Goal: Task Accomplishment & Management: Use online tool/utility

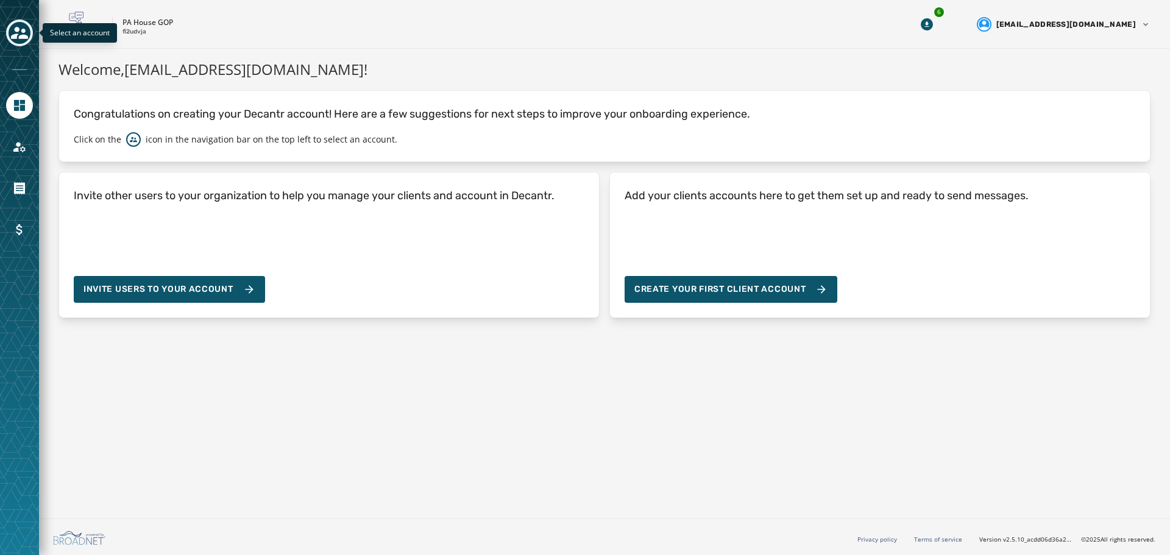
click at [28, 25] on button "Toggle account select drawer" at bounding box center [19, 32] width 27 height 27
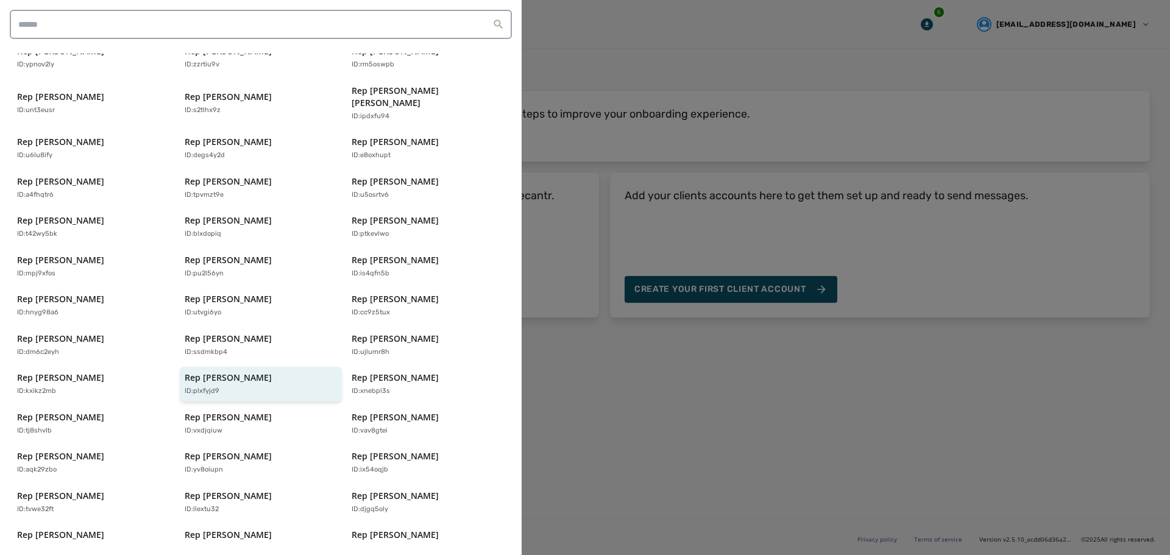
scroll to position [122, 0]
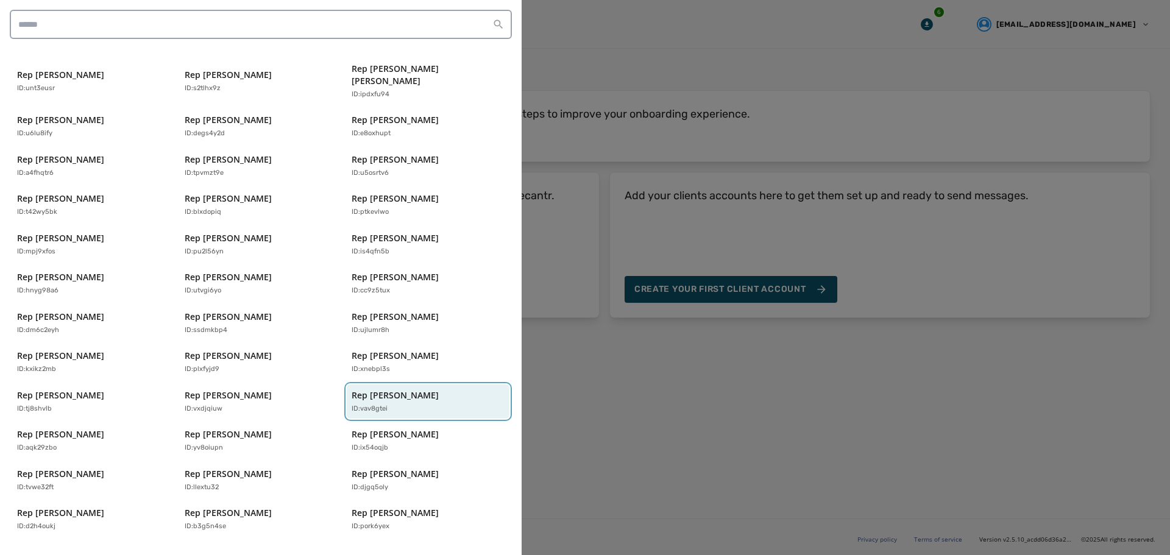
click at [376, 404] on p "ID: vav8gtei" at bounding box center [370, 409] width 36 height 10
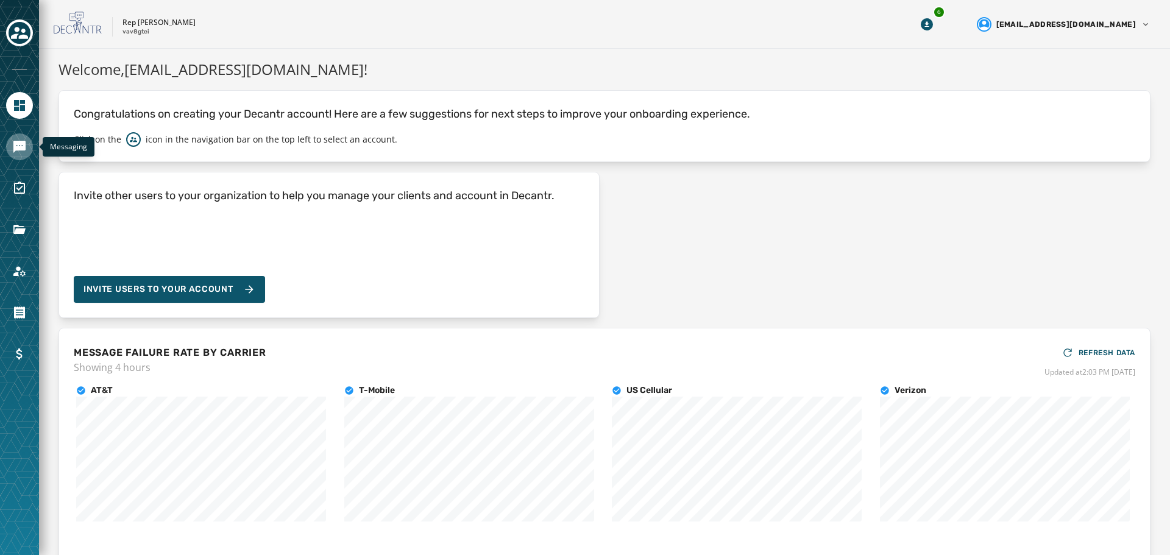
click at [19, 147] on icon "Navigate to Messaging" at bounding box center [19, 147] width 12 height 12
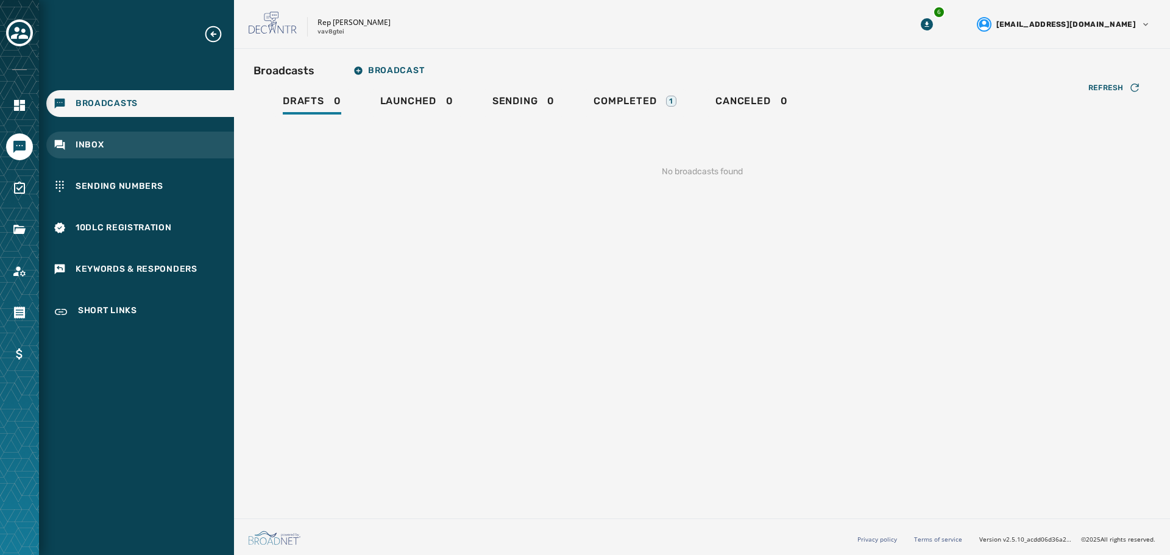
click at [108, 143] on div "Inbox" at bounding box center [140, 145] width 188 height 27
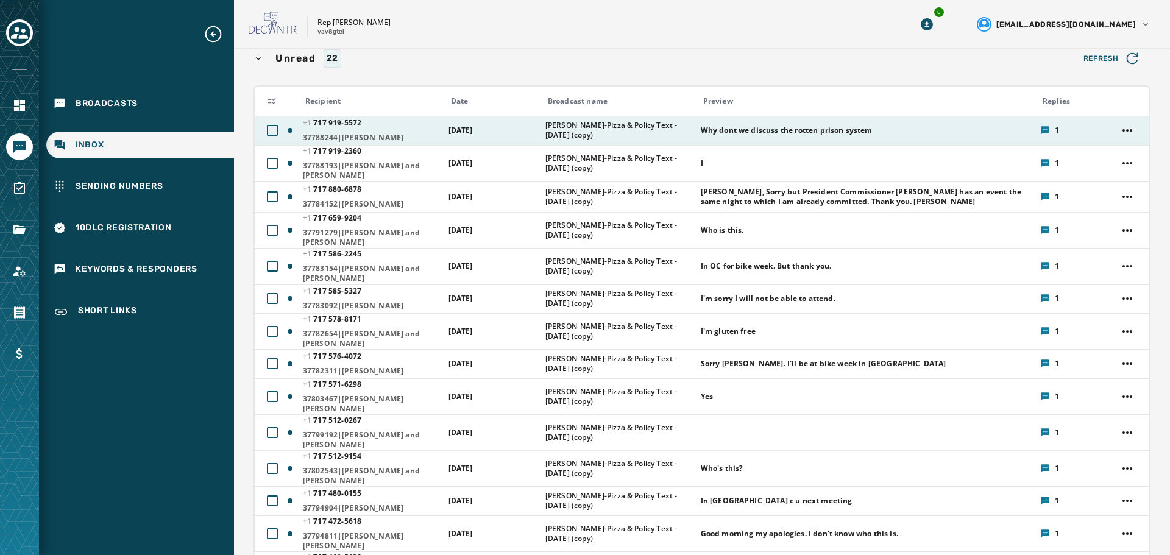
scroll to position [122, 0]
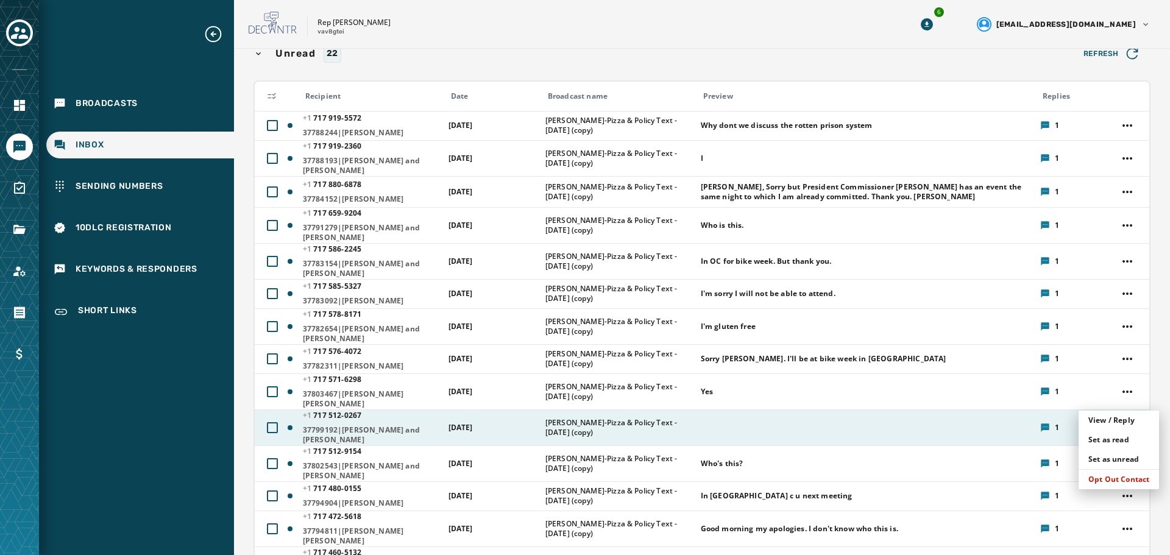
click at [1120, 403] on html "Broadcasts Inbox Sending Numbers 10DLC Registration Keywords & Responders Short…" at bounding box center [585, 277] width 1170 height 555
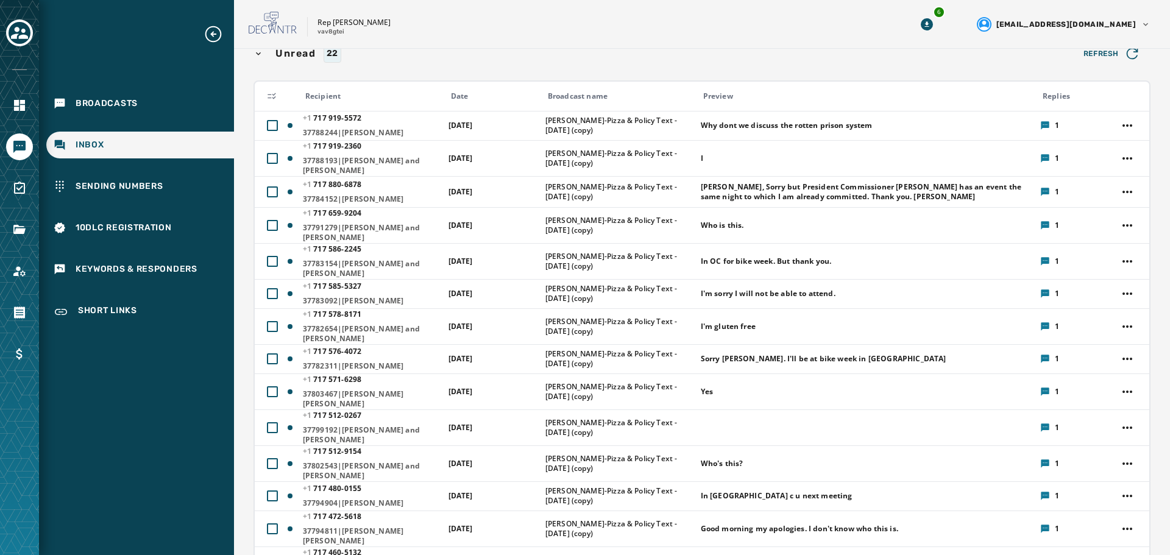
click at [1158, 384] on html "Broadcasts Inbox Sending Numbers 10DLC Registration Keywords & Responders Short…" at bounding box center [585, 277] width 1170 height 555
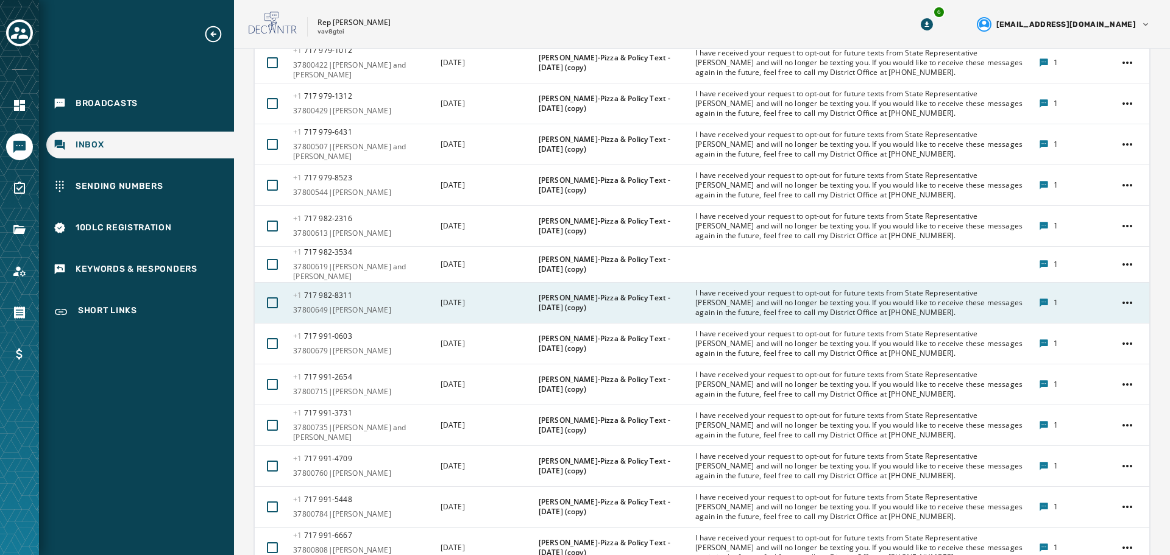
scroll to position [2255, 0]
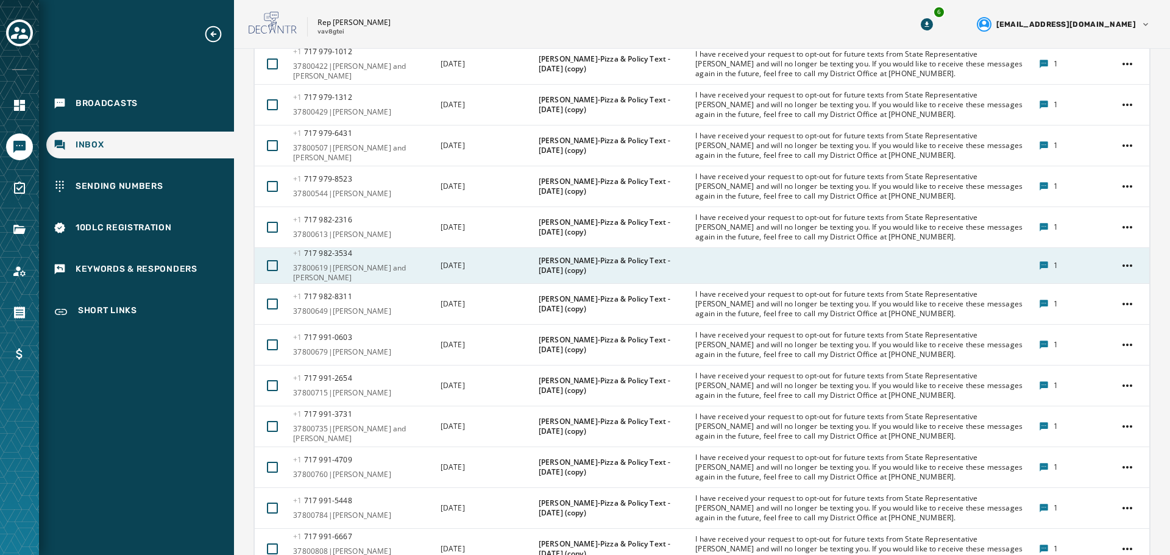
click at [754, 261] on div at bounding box center [862, 266] width 335 height 10
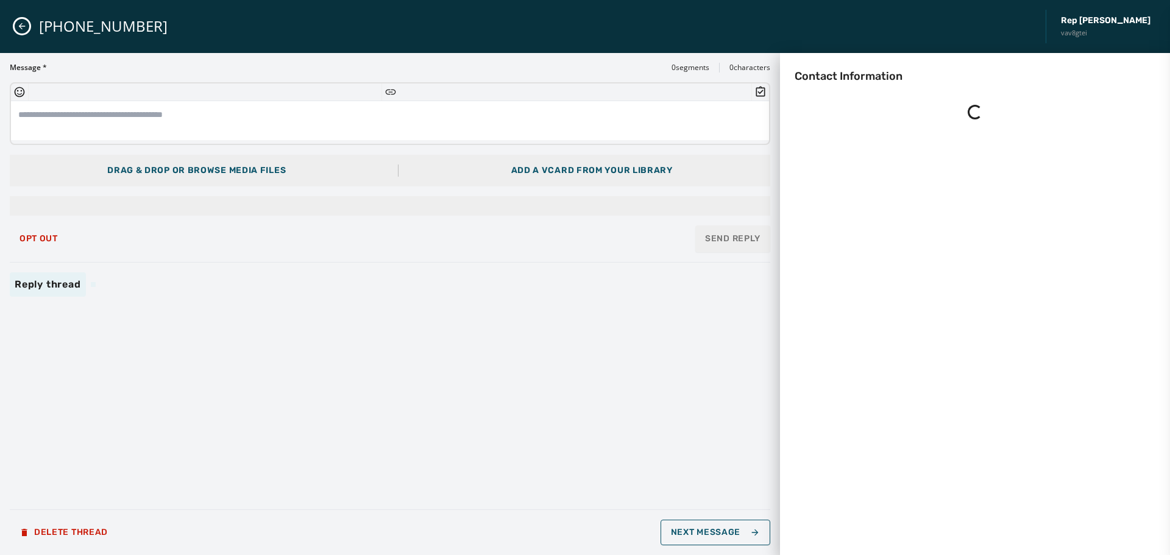
scroll to position [0, 0]
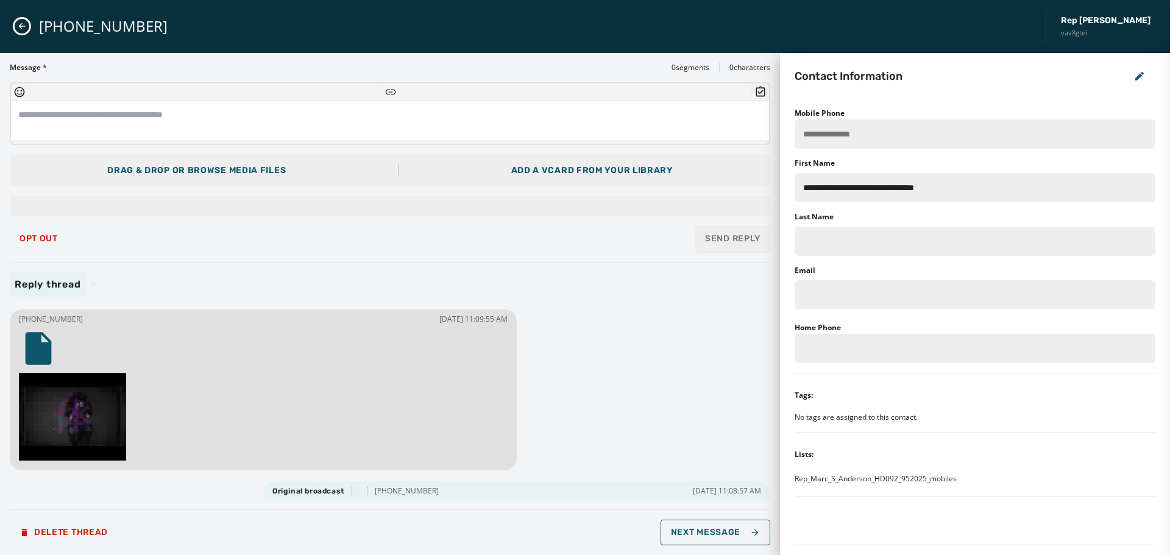
click at [23, 24] on icon "Close admin drawer" at bounding box center [22, 26] width 10 height 10
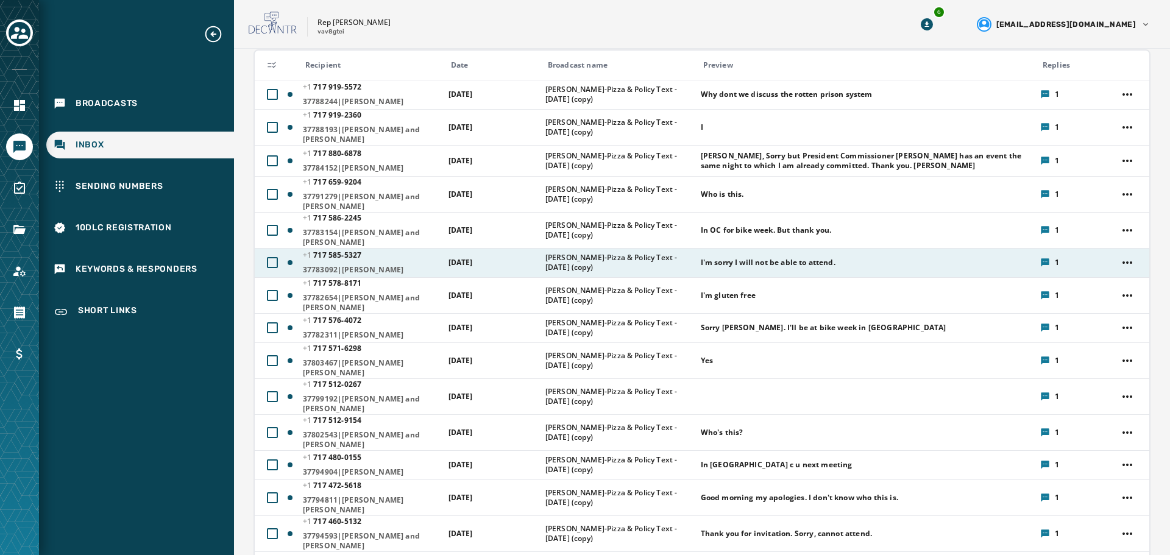
scroll to position [183, 0]
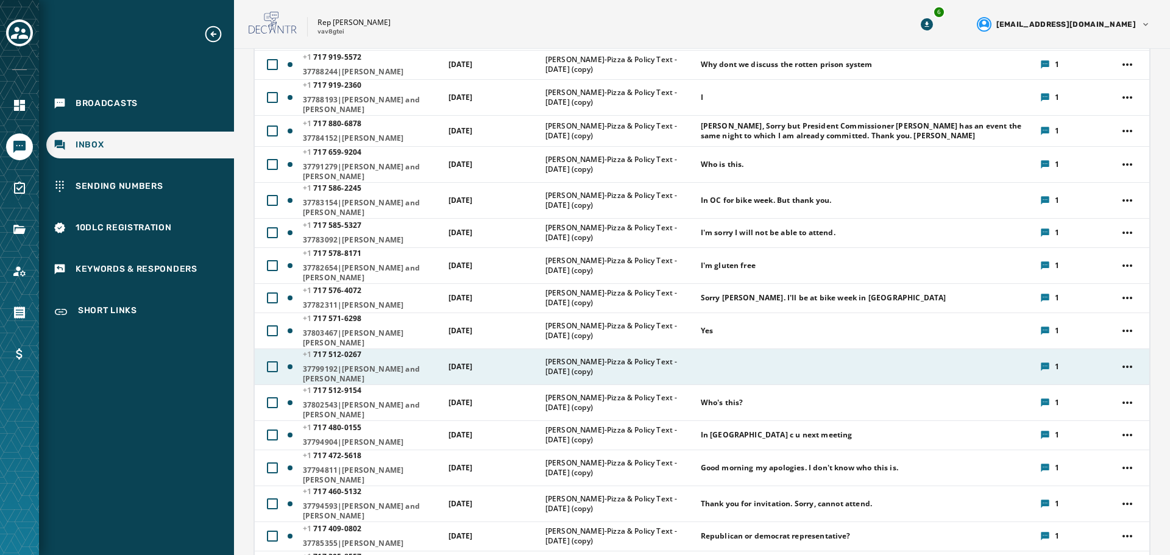
click at [845, 349] on td at bounding box center [862, 367] width 339 height 36
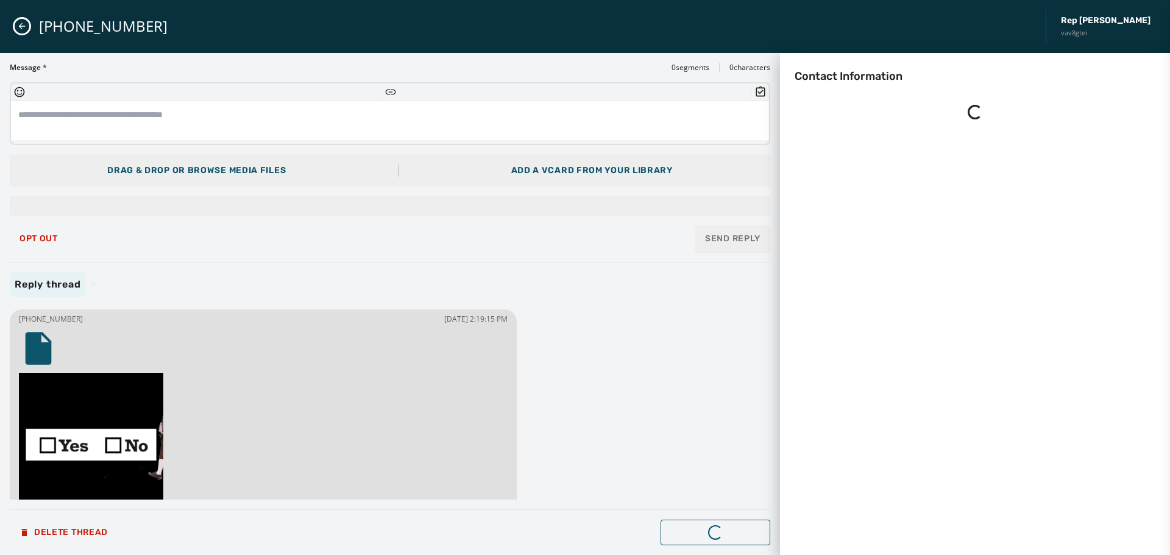
scroll to position [0, 0]
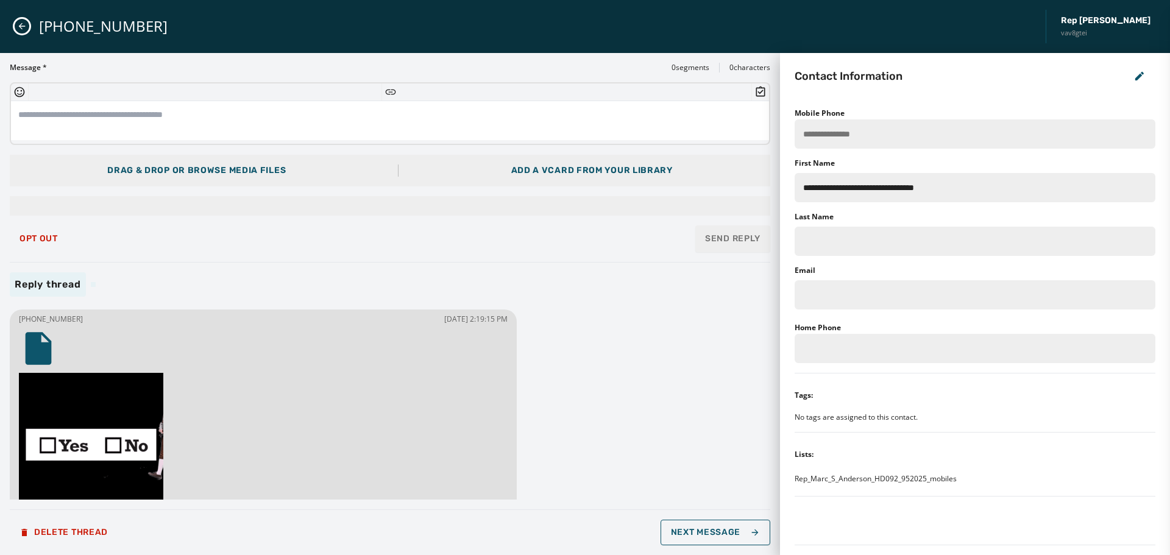
click at [23, 33] on button "Close admin drawer" at bounding box center [22, 26] width 15 height 15
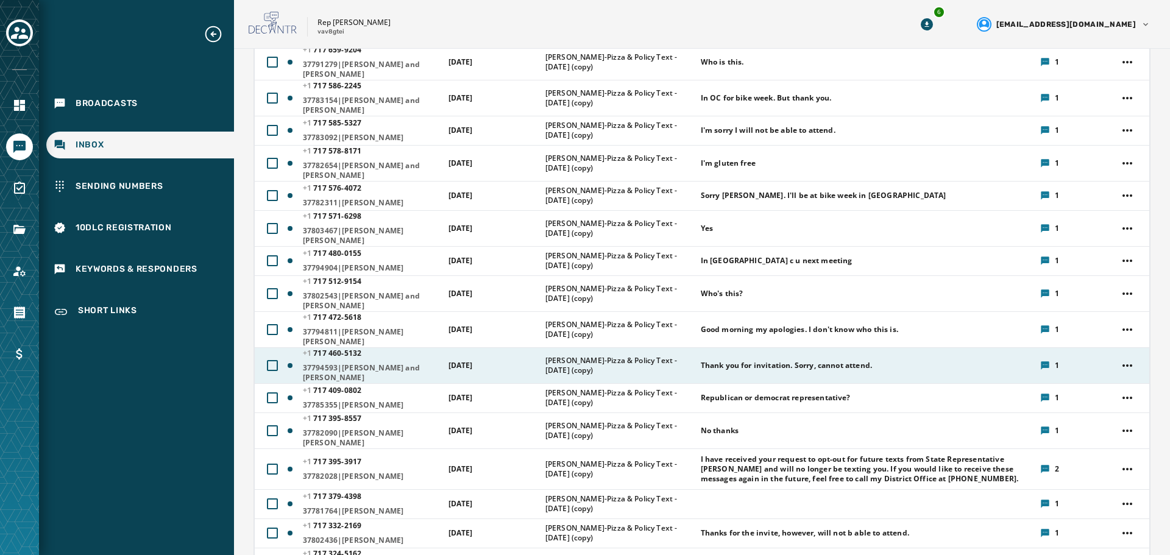
scroll to position [305, 0]
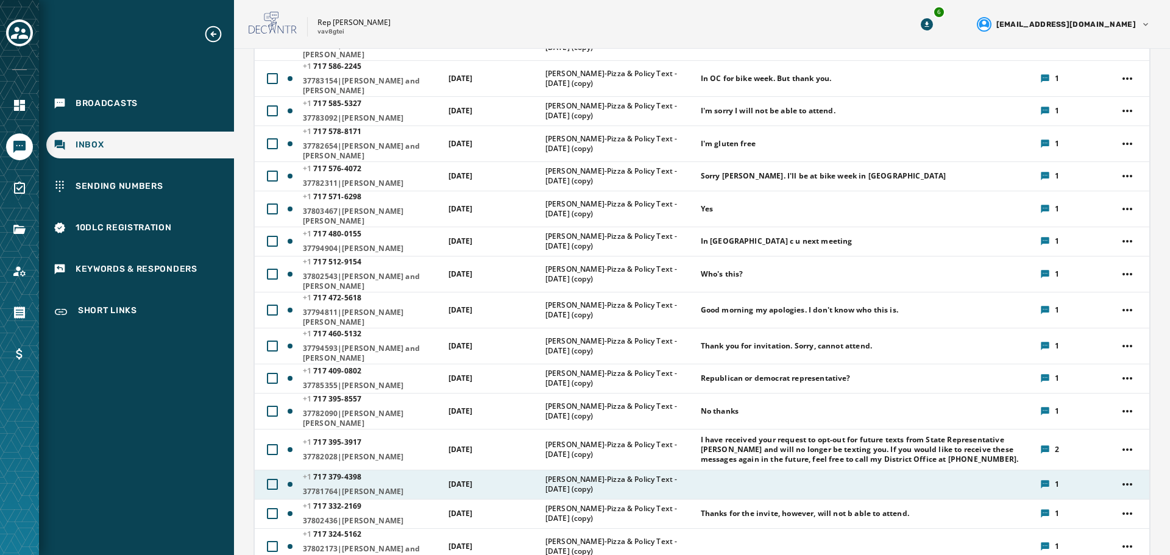
click at [725, 480] on div at bounding box center [866, 485] width 331 height 10
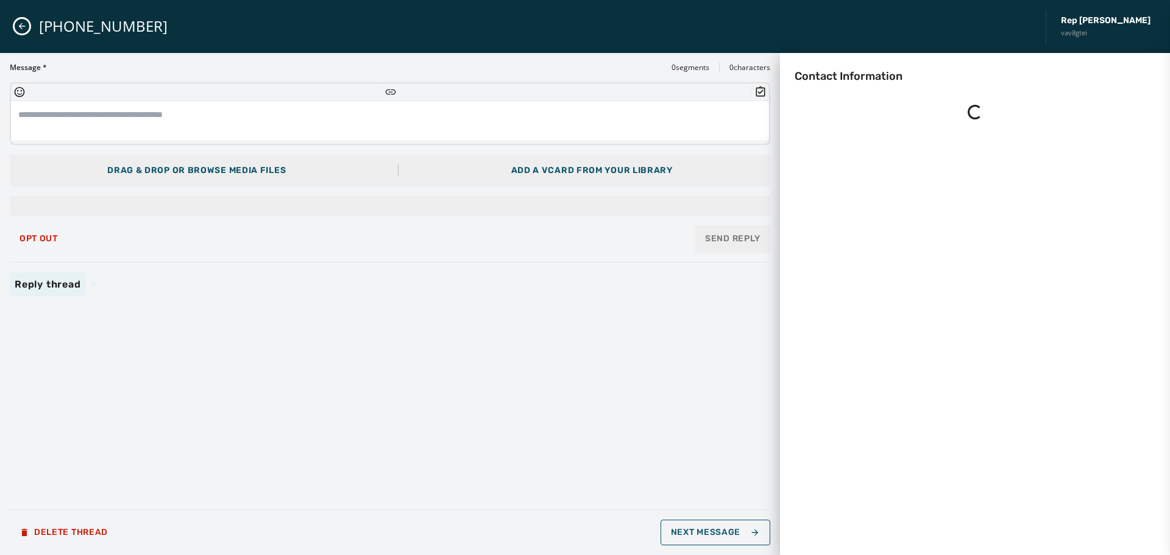
scroll to position [0, 0]
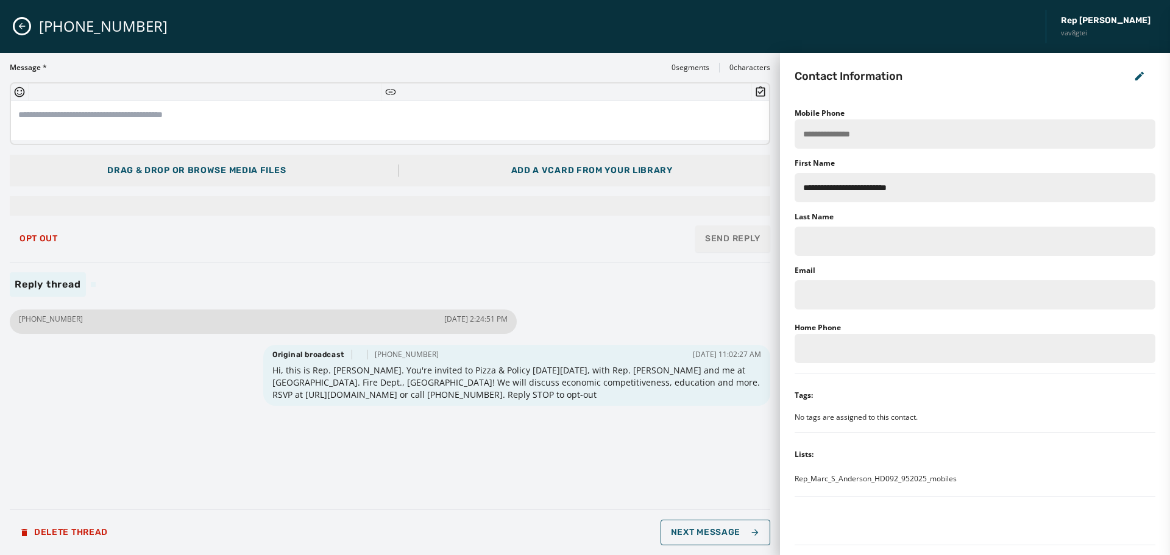
click at [23, 25] on icon "Close admin drawer" at bounding box center [22, 26] width 10 height 10
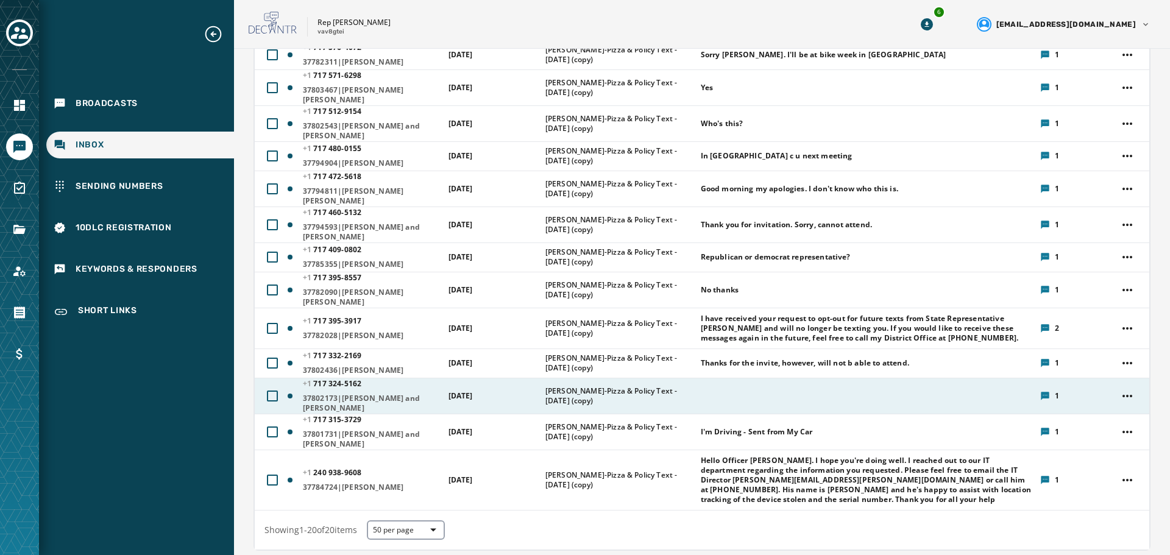
scroll to position [427, 0]
click at [730, 391] on div at bounding box center [866, 396] width 331 height 10
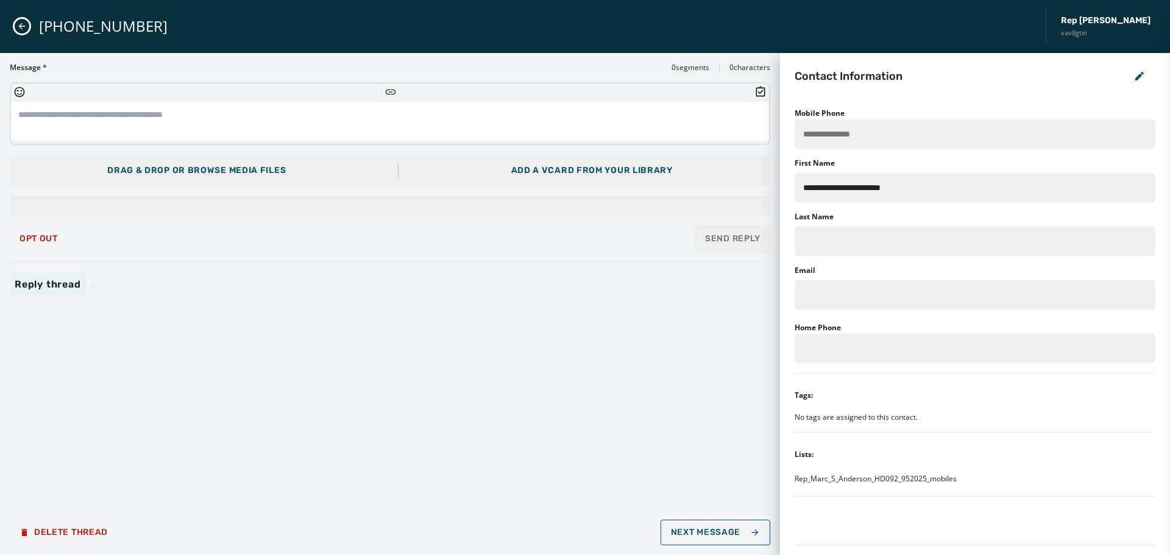
scroll to position [0, 0]
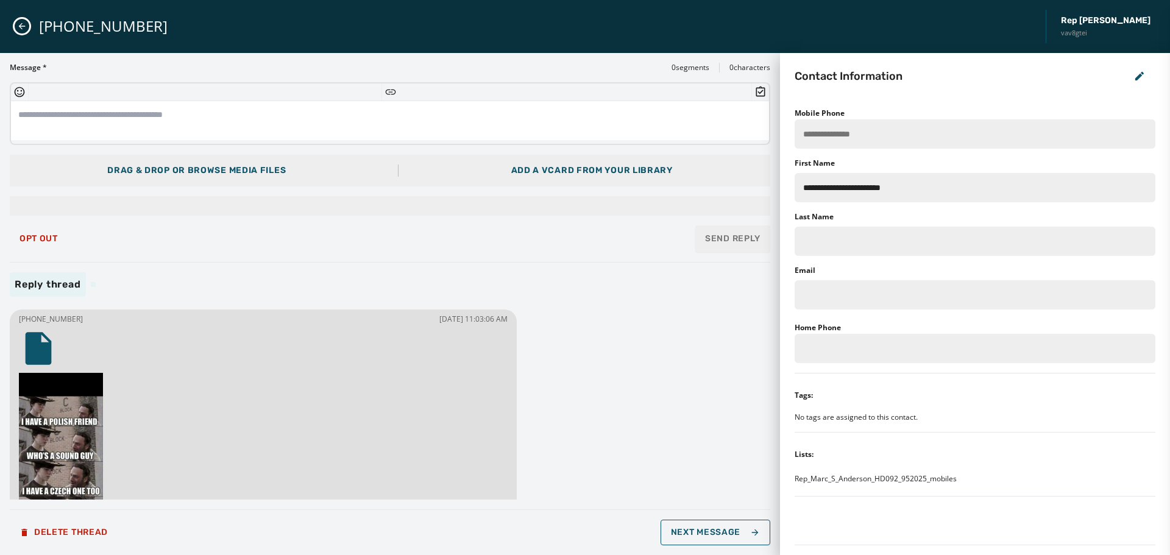
click at [21, 20] on button "Close admin drawer" at bounding box center [22, 26] width 15 height 15
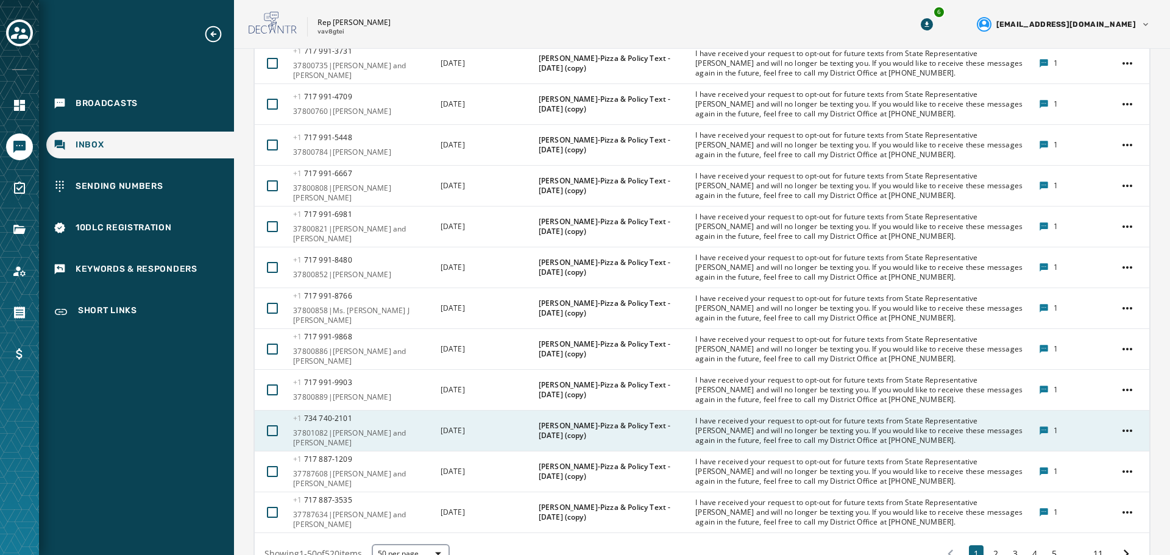
scroll to position [2526, 0]
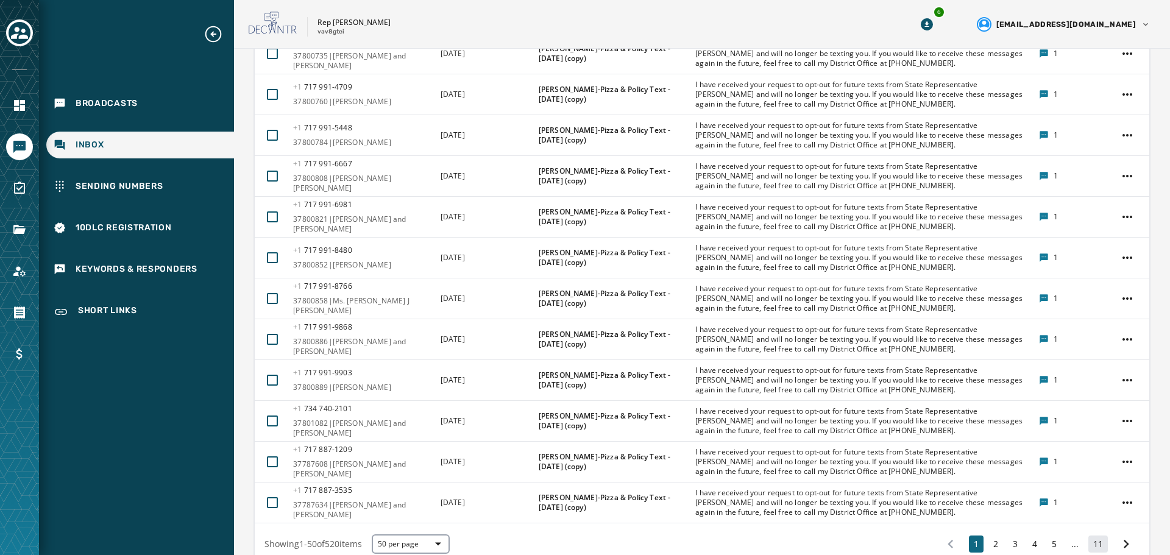
click at [1088, 536] on button "11" at bounding box center [1097, 544] width 19 height 17
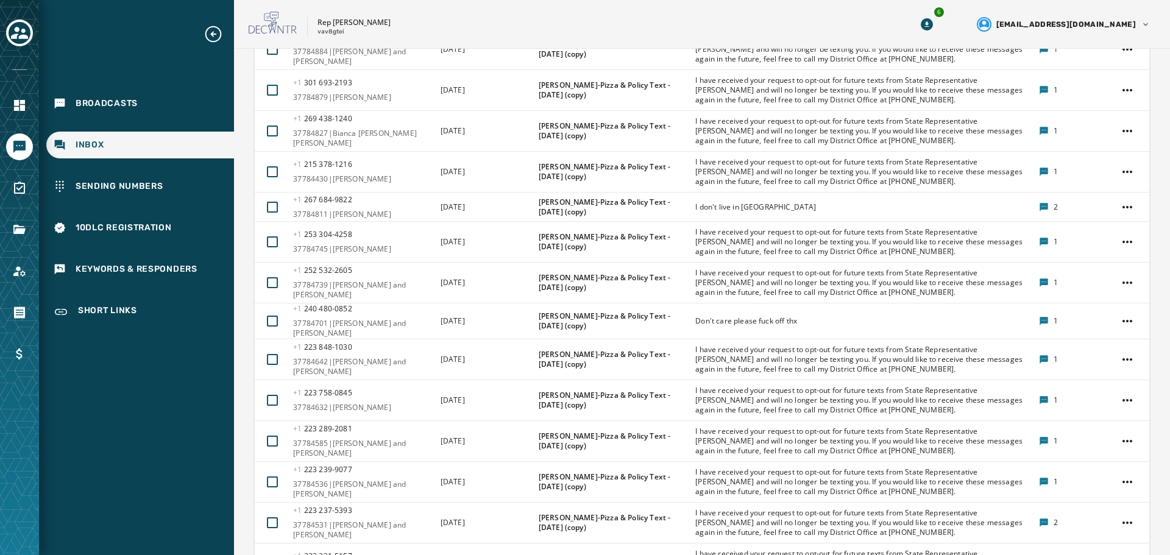
scroll to position [1424, 0]
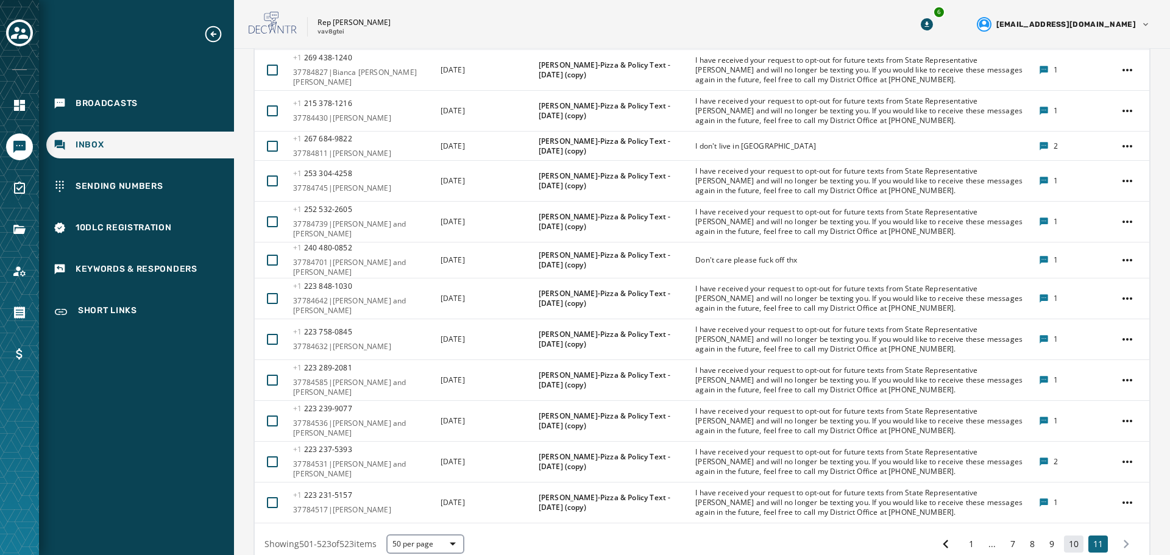
click at [1071, 536] on button "10" at bounding box center [1073, 544] width 19 height 17
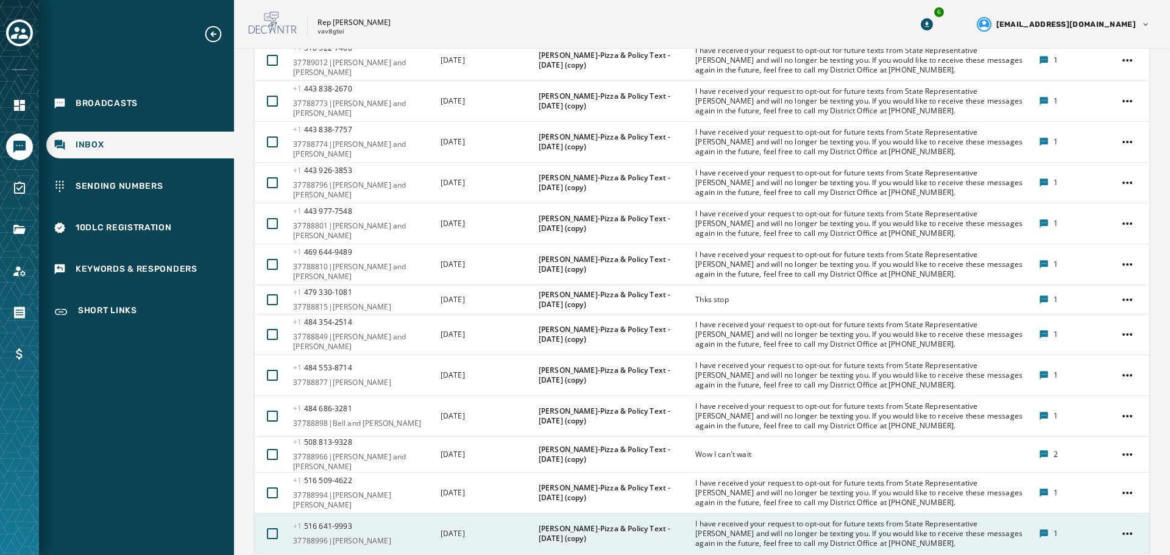
scroll to position [2216, 0]
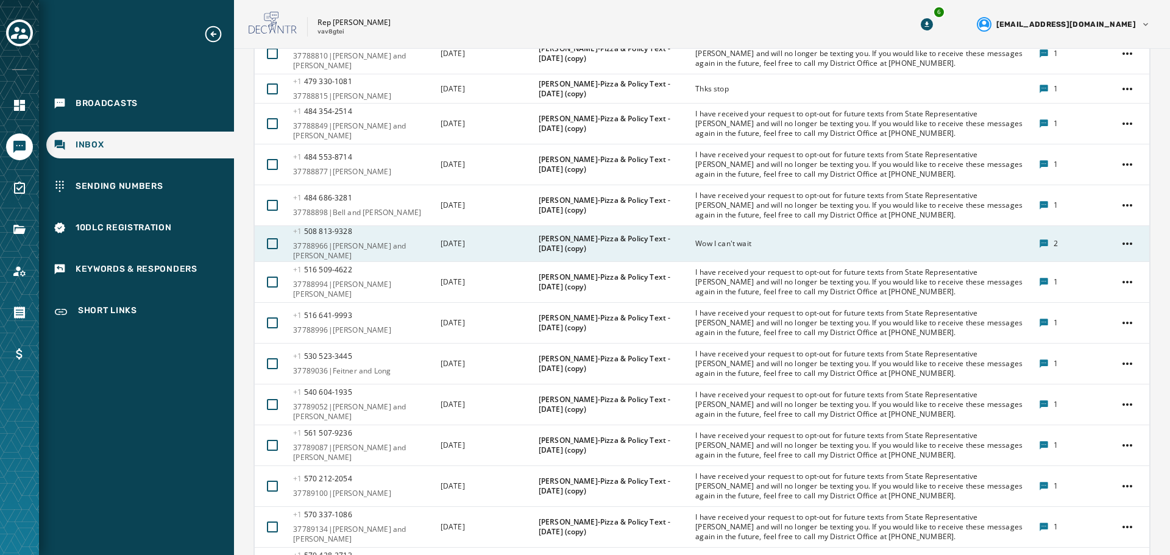
click at [798, 234] on div "Wow I can't wait" at bounding box center [862, 243] width 335 height 19
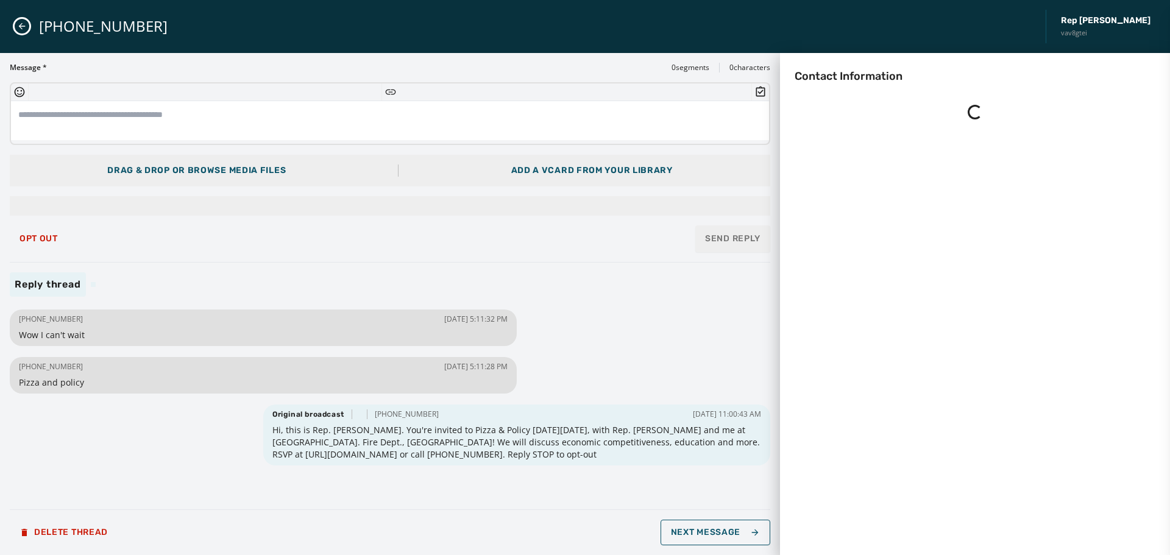
scroll to position [0, 0]
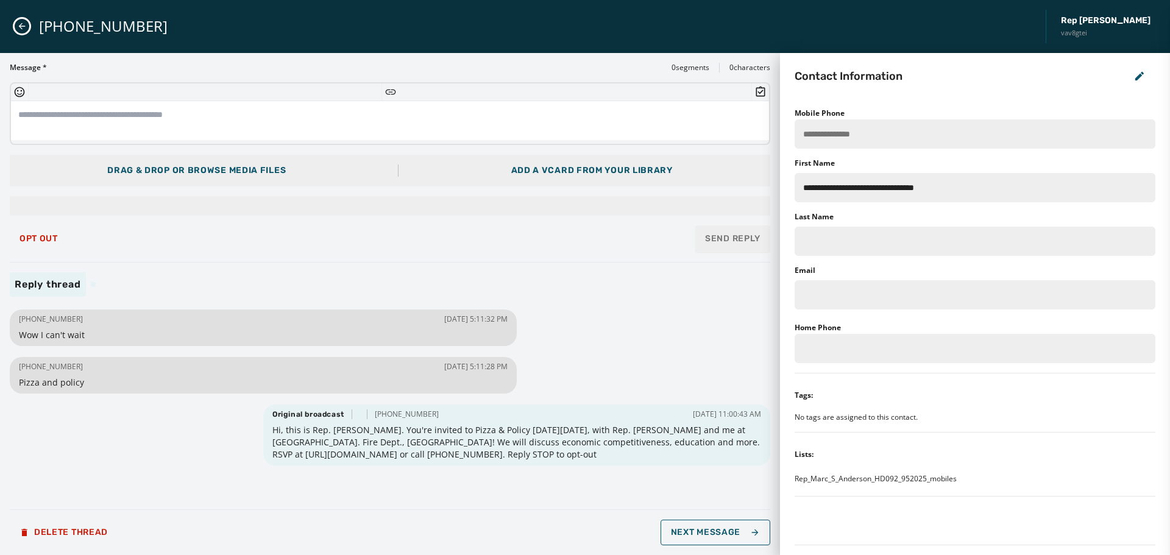
click at [23, 30] on icon "Close admin drawer" at bounding box center [22, 26] width 10 height 10
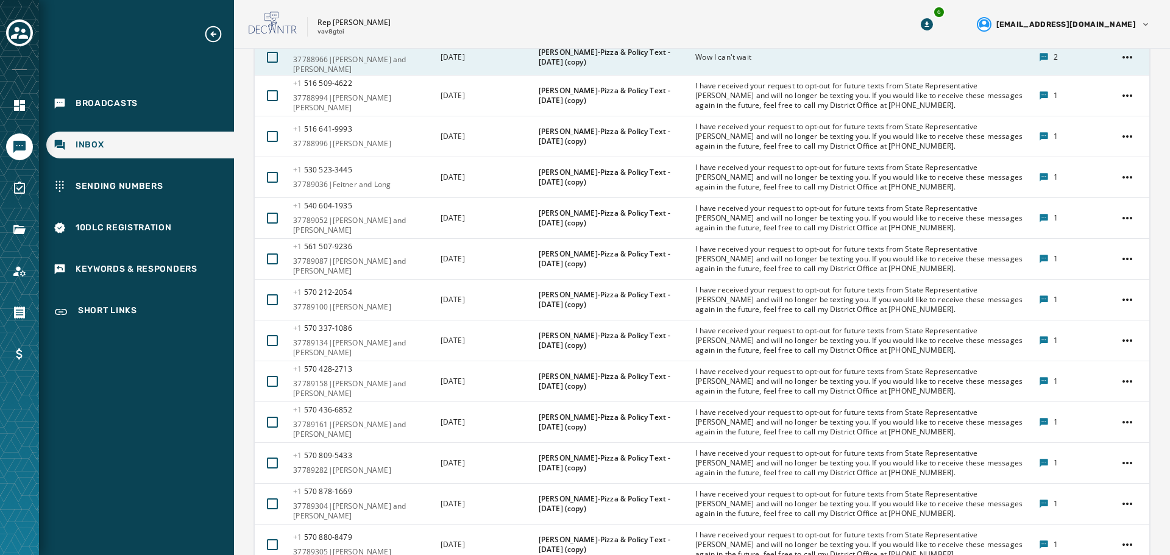
scroll to position [2533, 0]
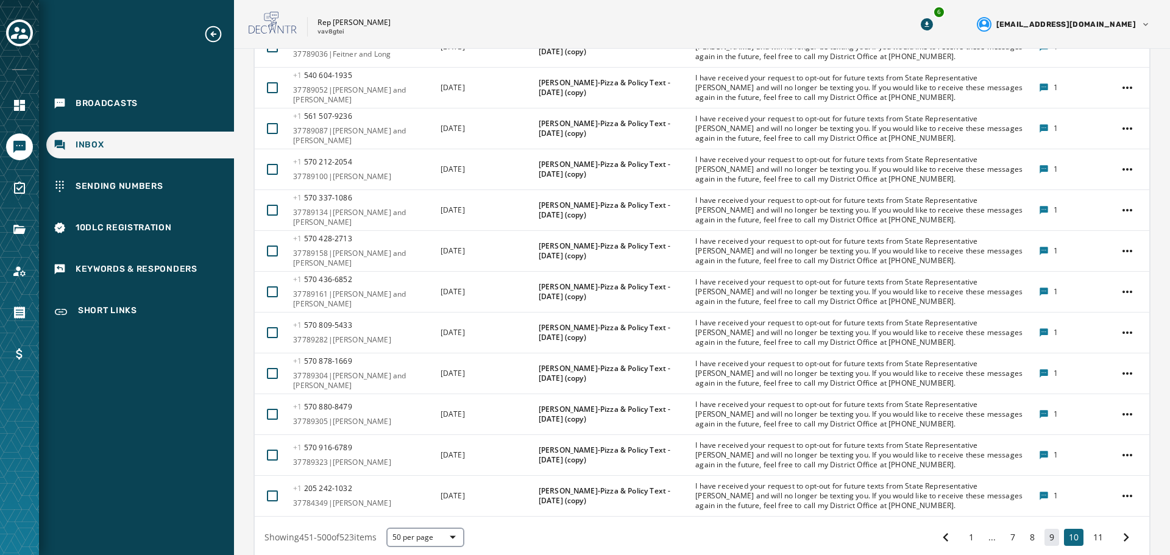
click at [1044, 529] on button "9" at bounding box center [1051, 537] width 15 height 17
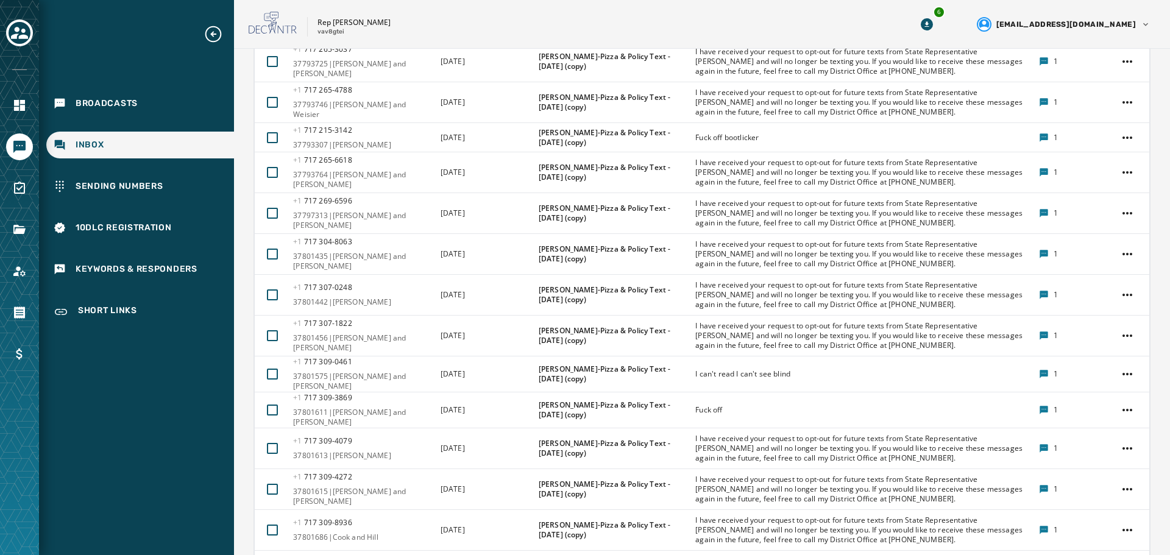
scroll to position [2515, 0]
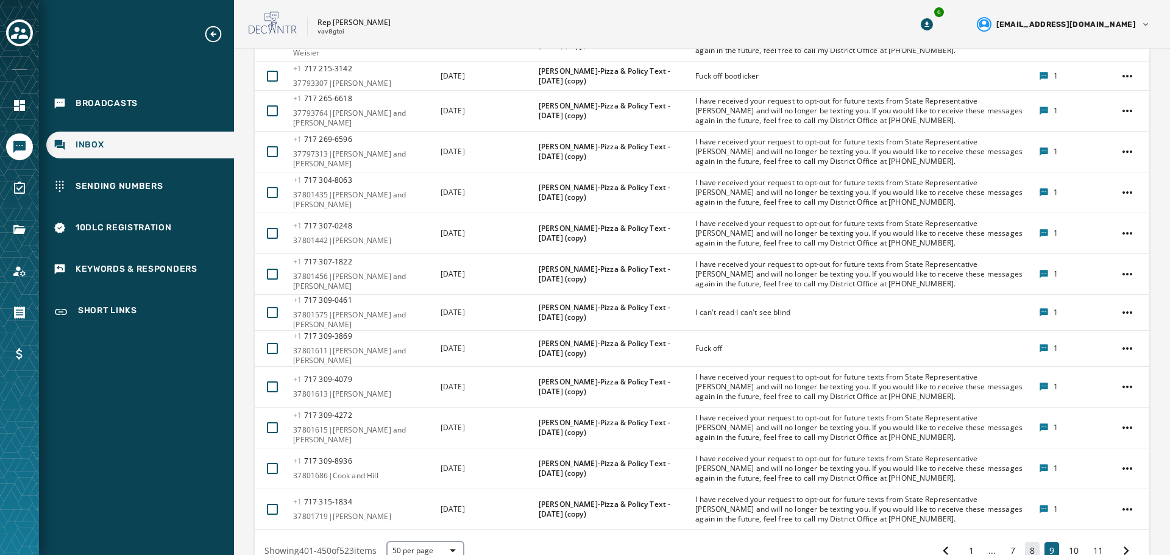
click at [1025, 542] on button "8" at bounding box center [1032, 550] width 15 height 17
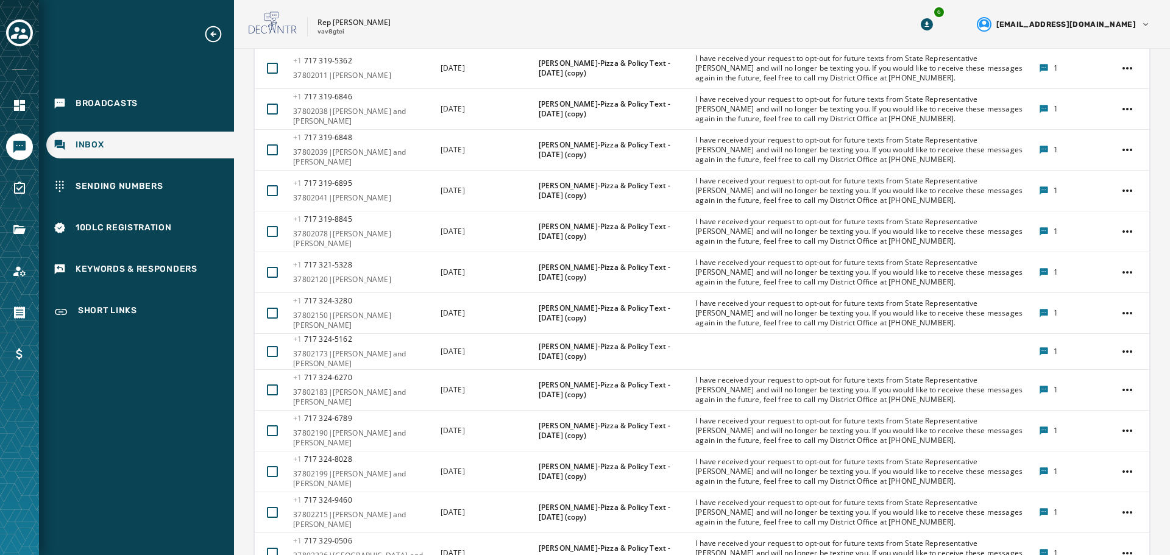
scroll to position [2259, 0]
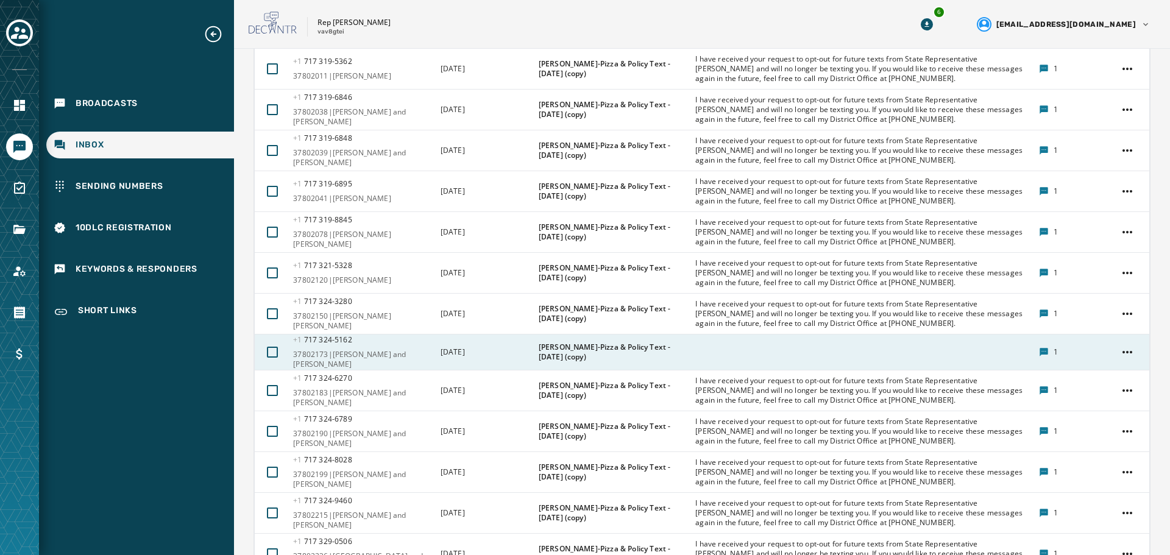
click at [868, 347] on div at bounding box center [862, 352] width 335 height 10
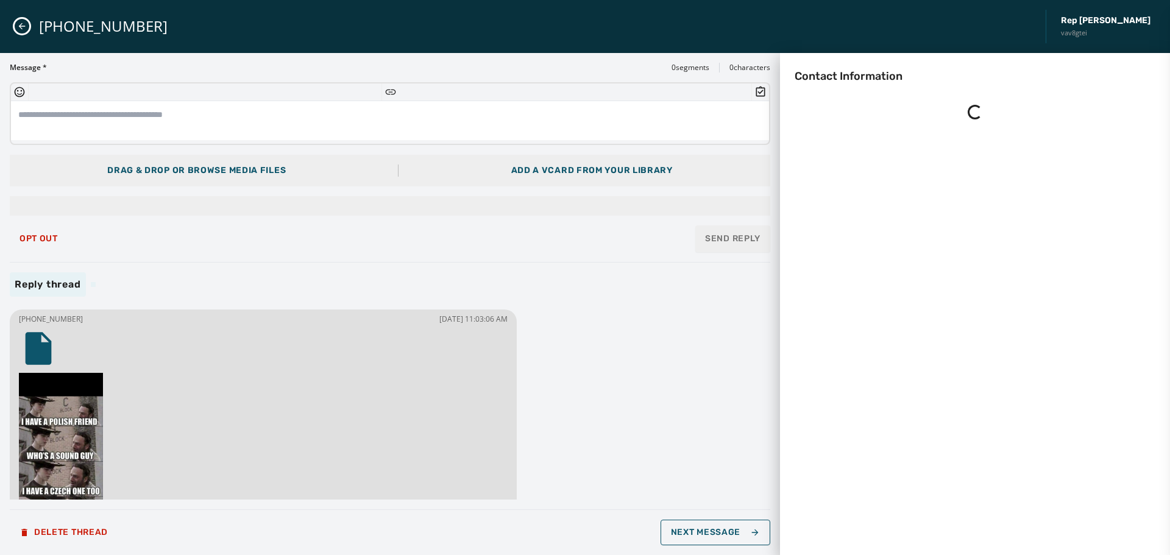
scroll to position [0, 0]
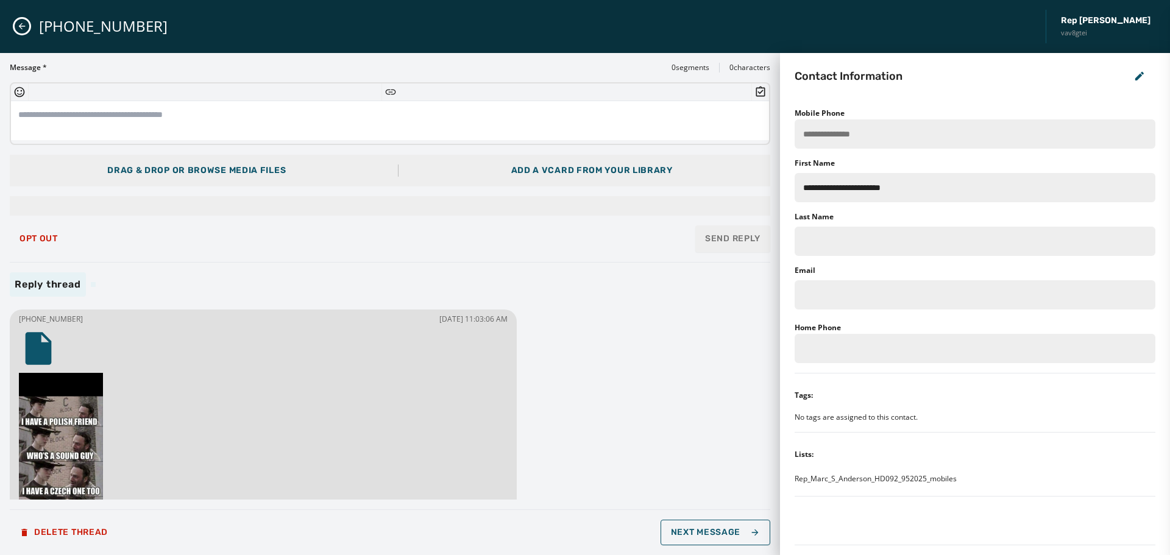
click at [24, 30] on icon "Close admin drawer" at bounding box center [22, 26] width 10 height 10
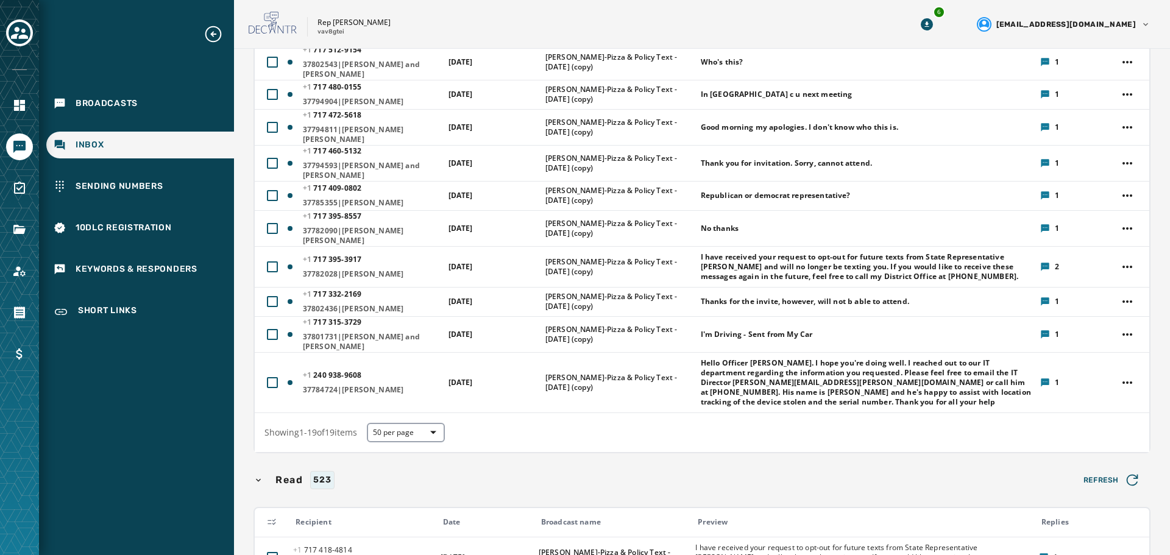
scroll to position [183, 0]
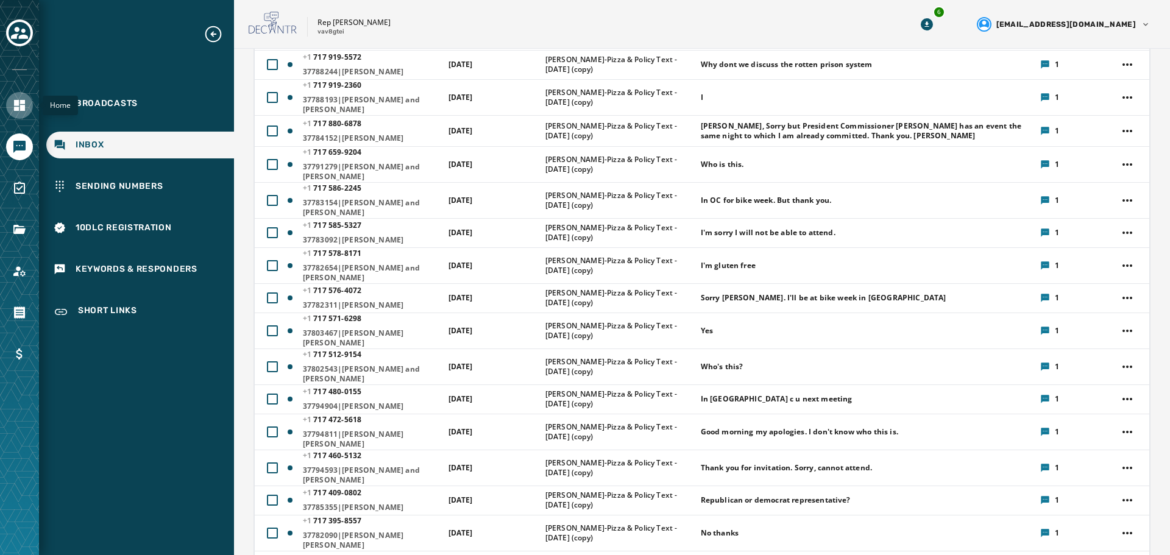
click at [15, 104] on icon "Navigate to Home" at bounding box center [19, 105] width 11 height 11
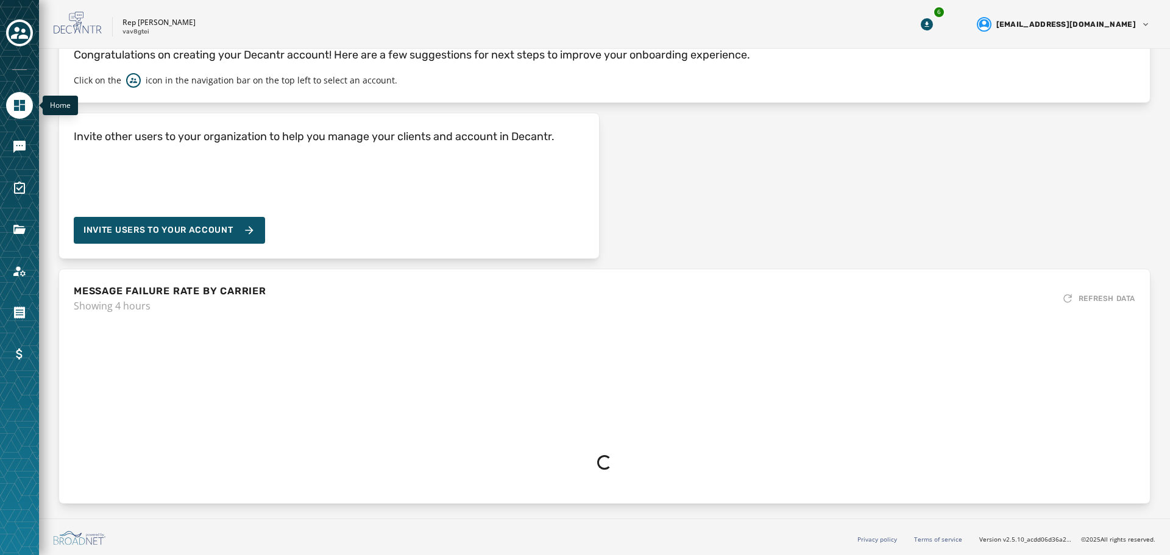
scroll to position [64, 0]
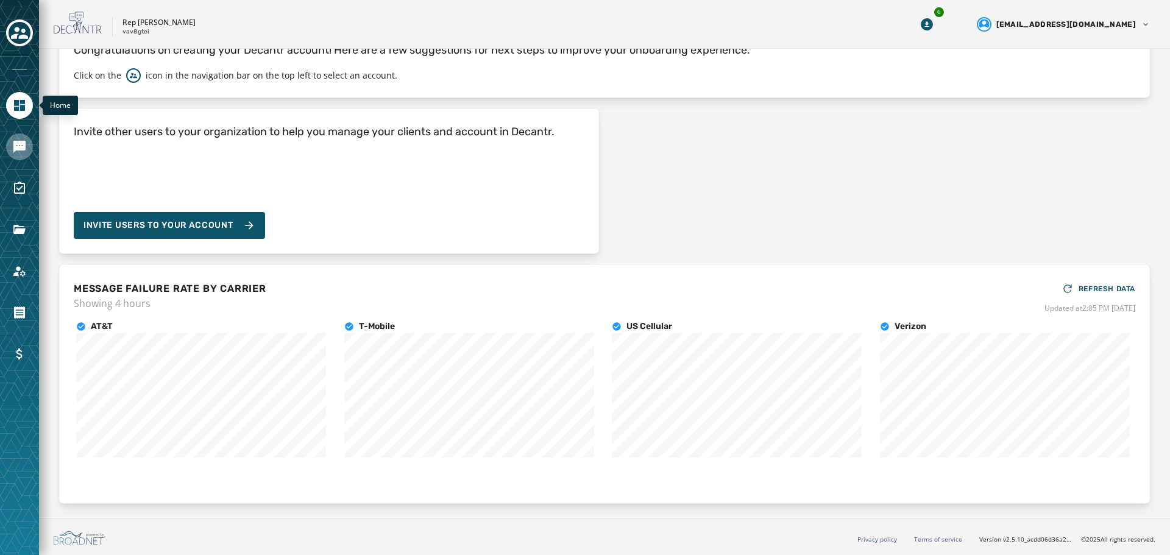
click at [28, 140] on div at bounding box center [19, 146] width 27 height 27
click at [20, 147] on icon "Navigate to Messaging" at bounding box center [19, 147] width 12 height 12
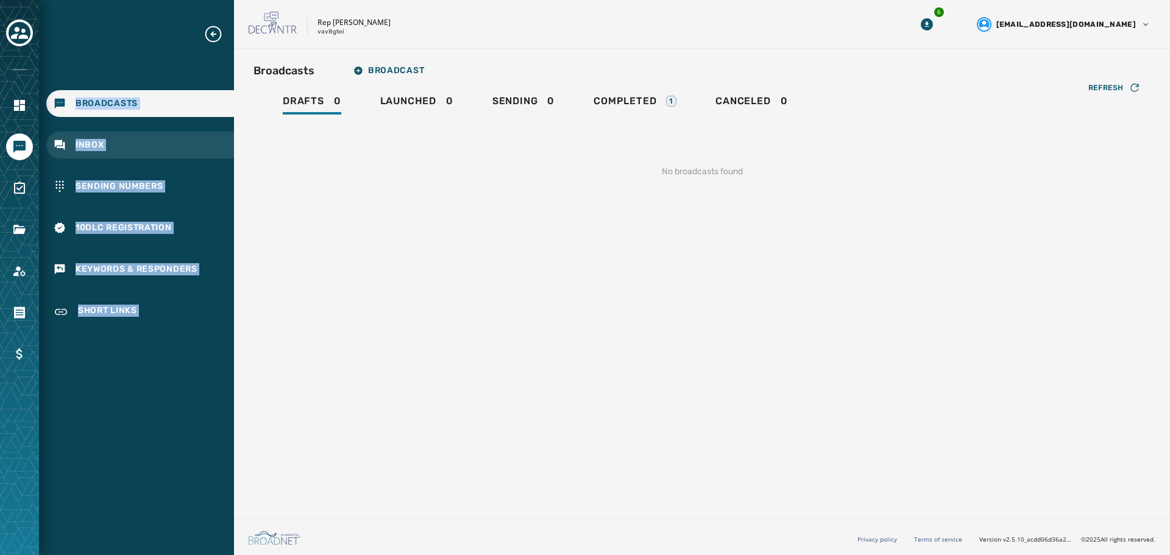
click at [118, 146] on div "Inbox" at bounding box center [140, 145] width 188 height 27
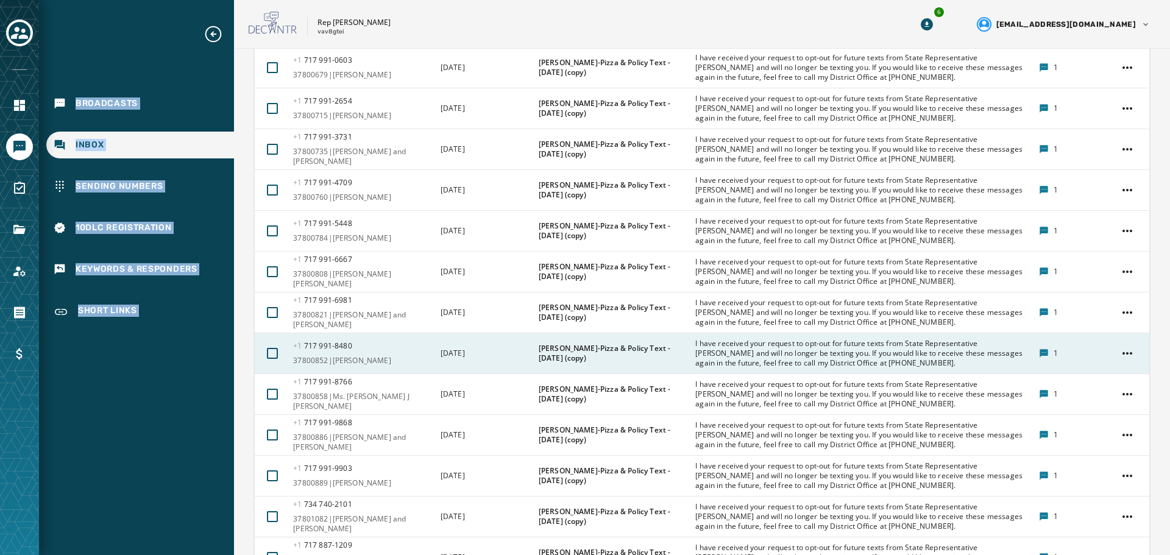
scroll to position [2526, 0]
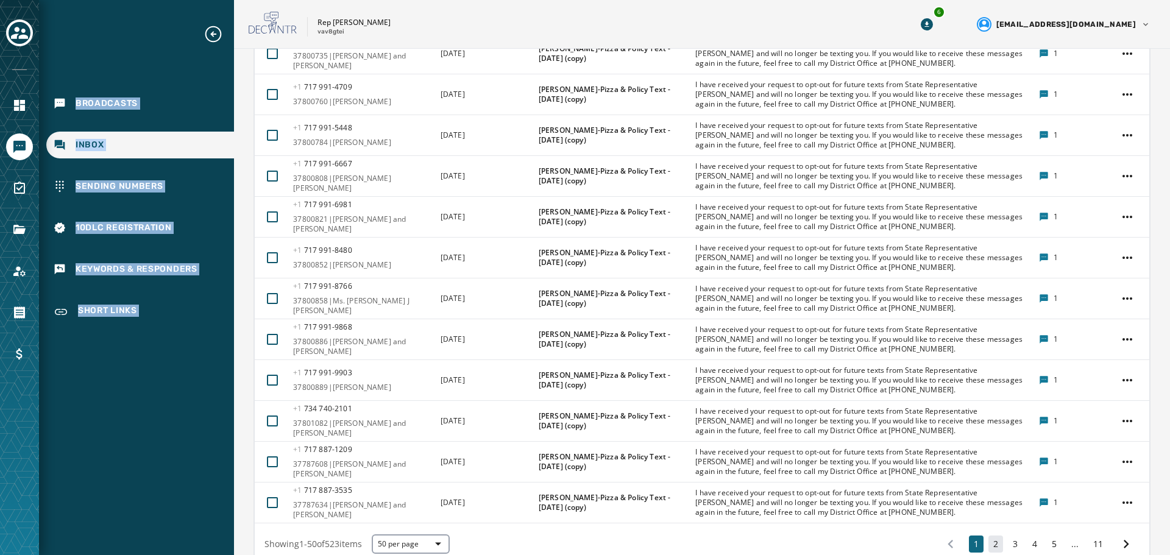
click at [988, 536] on button "2" at bounding box center [995, 544] width 15 height 17
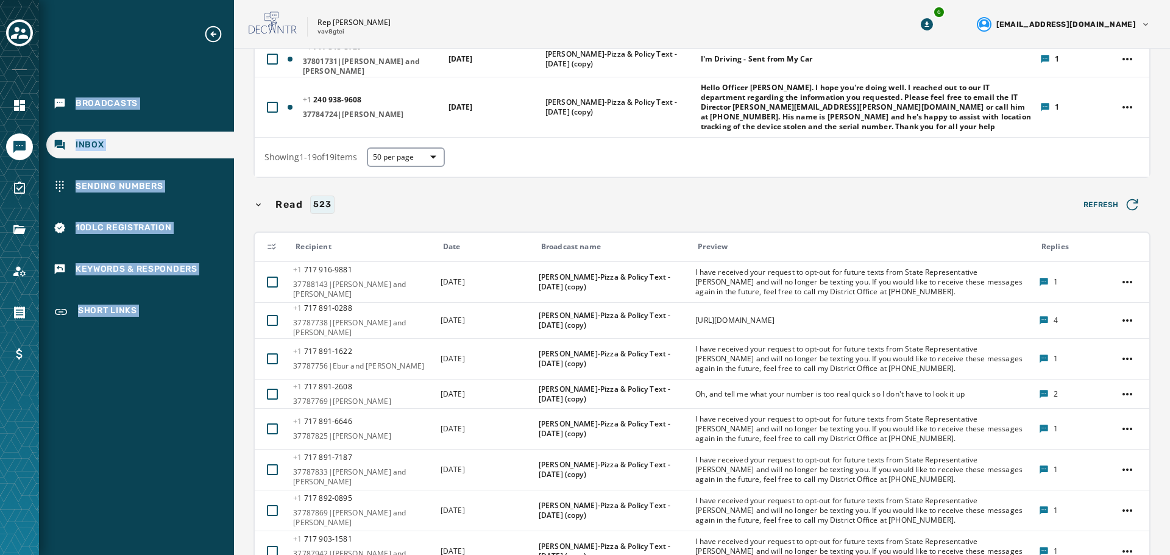
scroll to position [762, 0]
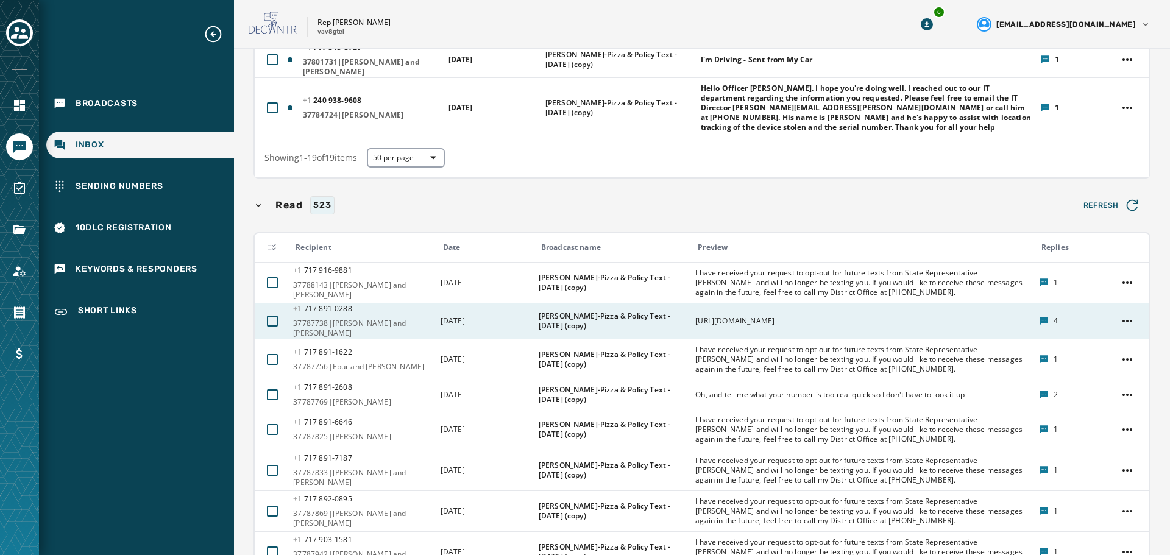
click at [907, 311] on div "[URL][DOMAIN_NAME]" at bounding box center [862, 320] width 335 height 19
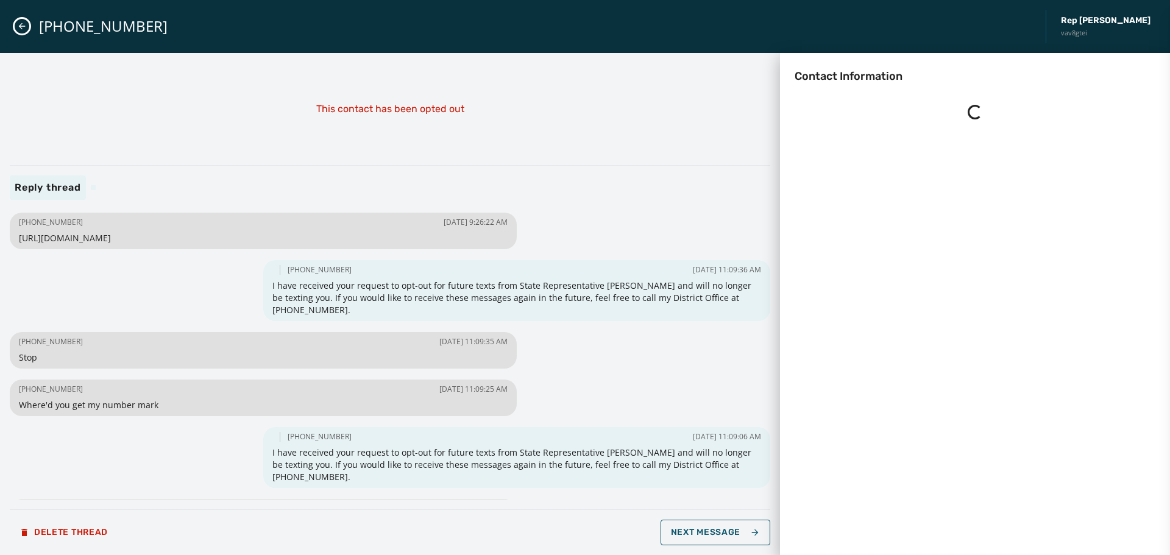
scroll to position [0, 0]
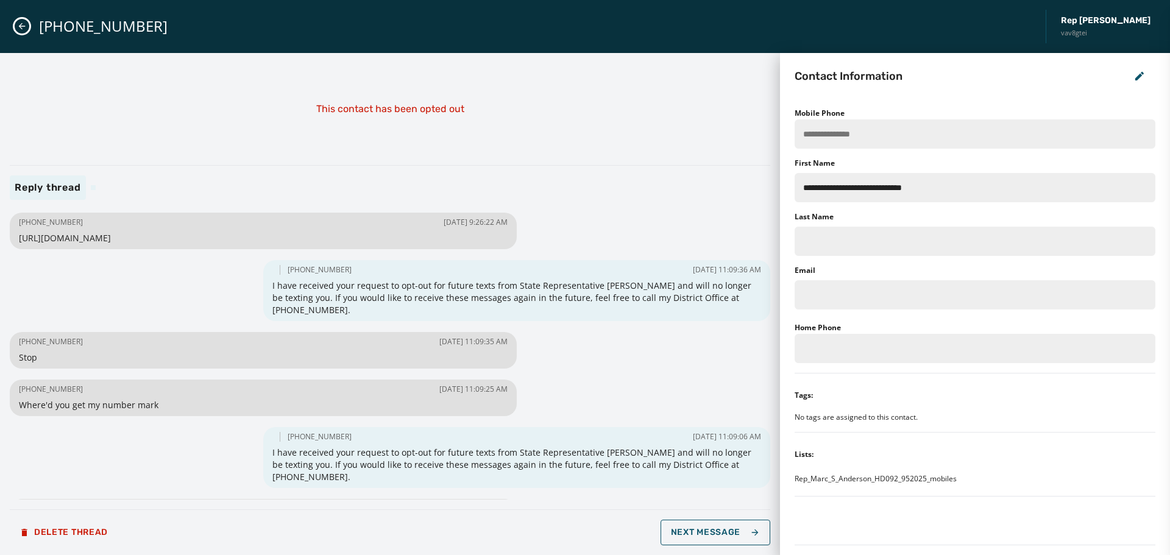
click at [22, 23] on icon "Close admin drawer" at bounding box center [22, 26] width 7 height 7
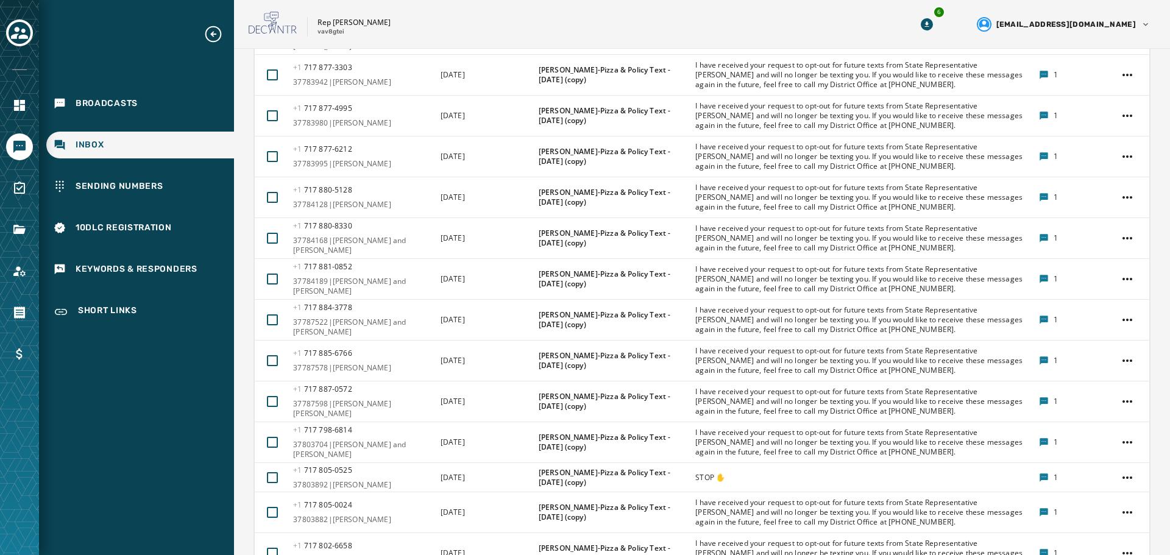
scroll to position [2437, 0]
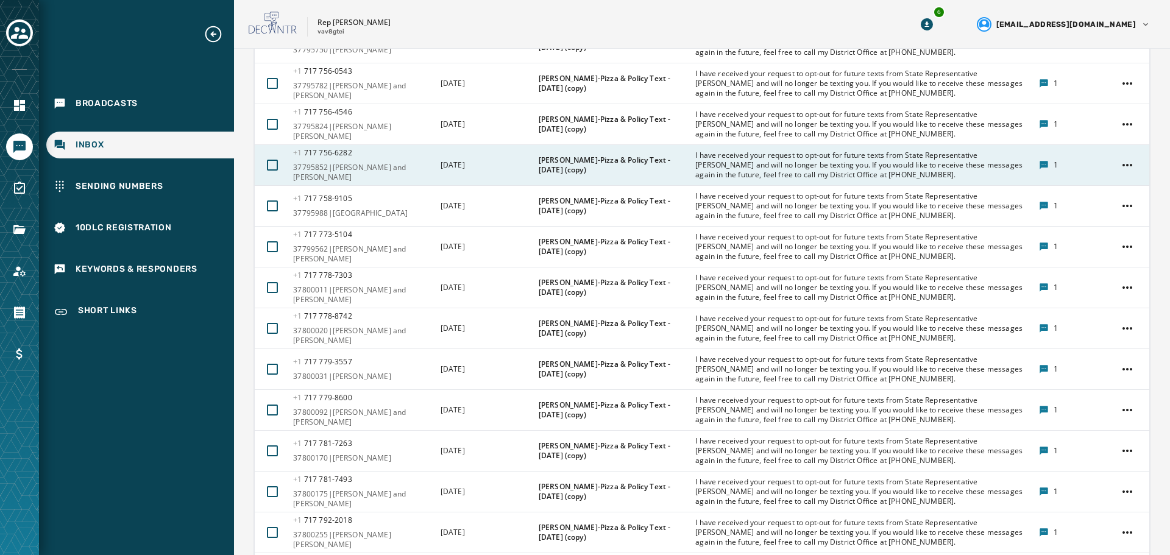
scroll to position [2528, 0]
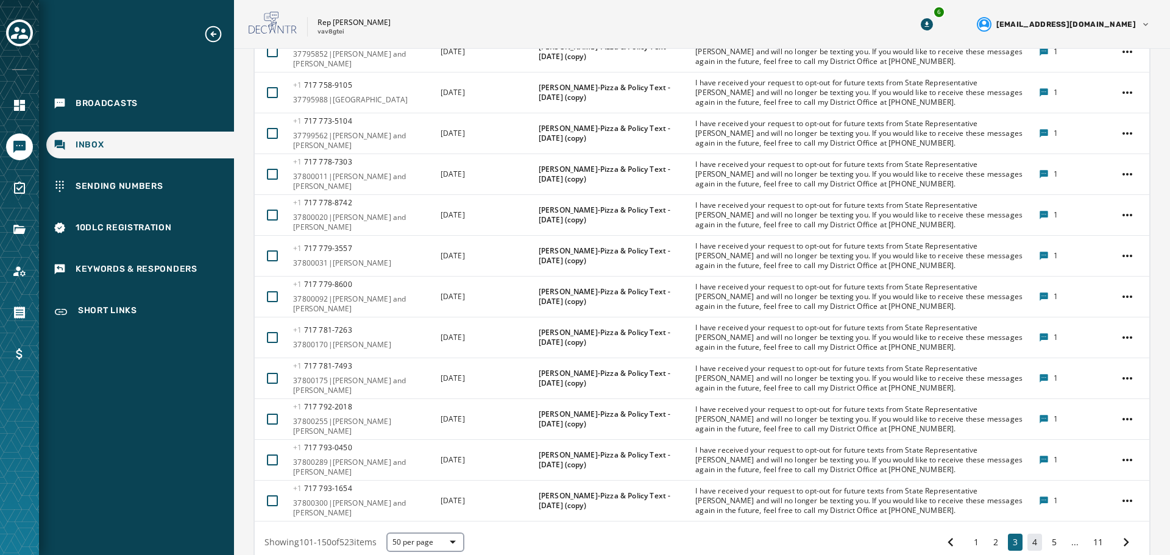
click at [1027, 534] on button "4" at bounding box center [1034, 542] width 15 height 17
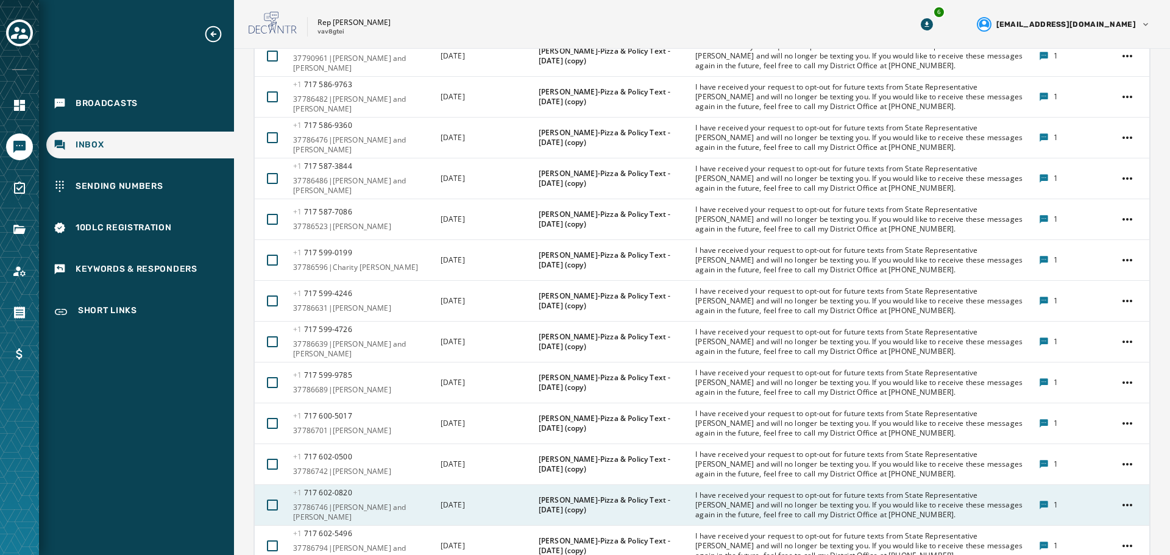
scroll to position [2538, 0]
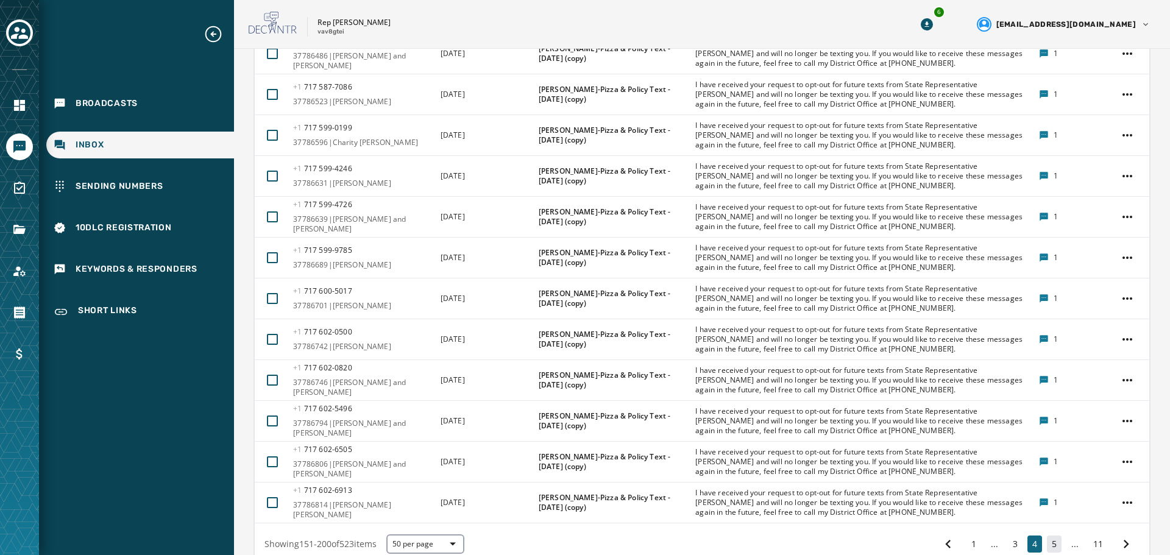
click at [1049, 536] on button "5" at bounding box center [1054, 544] width 15 height 17
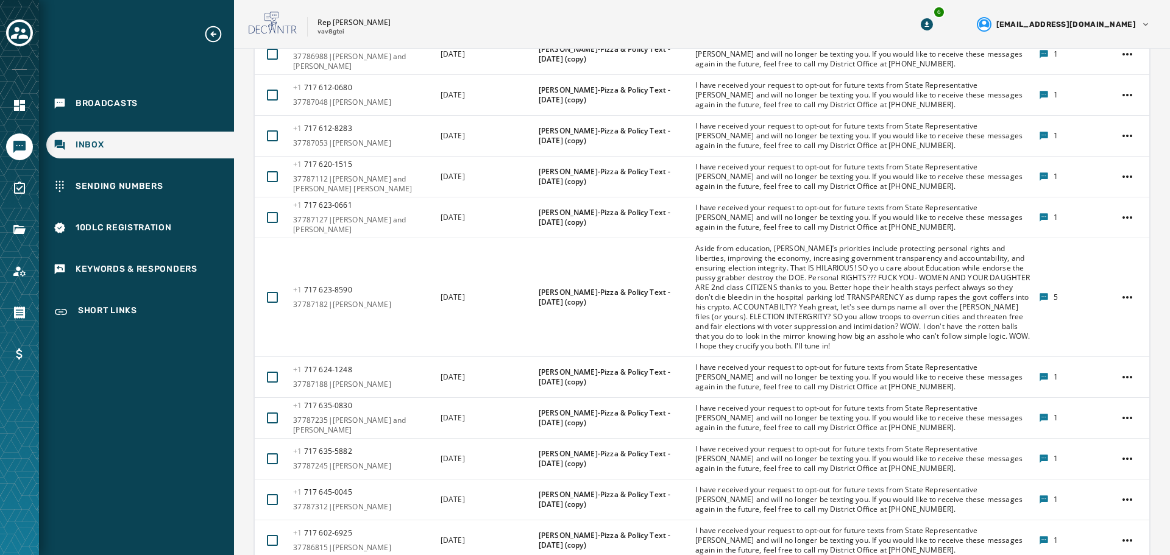
scroll to position [1104, 0]
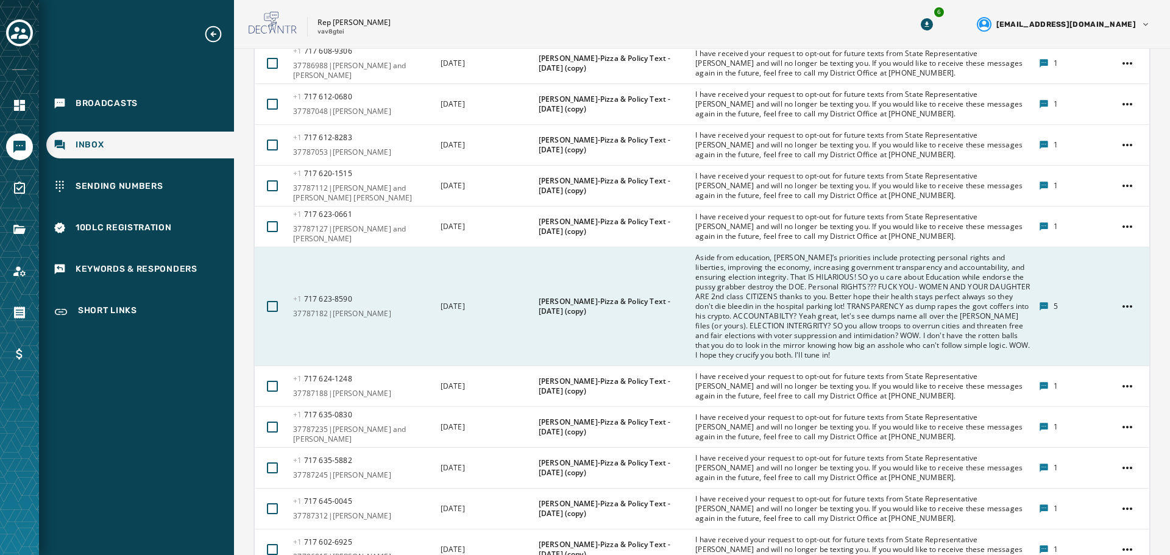
click at [900, 253] on span "Aside from education, [PERSON_NAME]’s priorities include protecting personal ri…" at bounding box center [862, 306] width 335 height 107
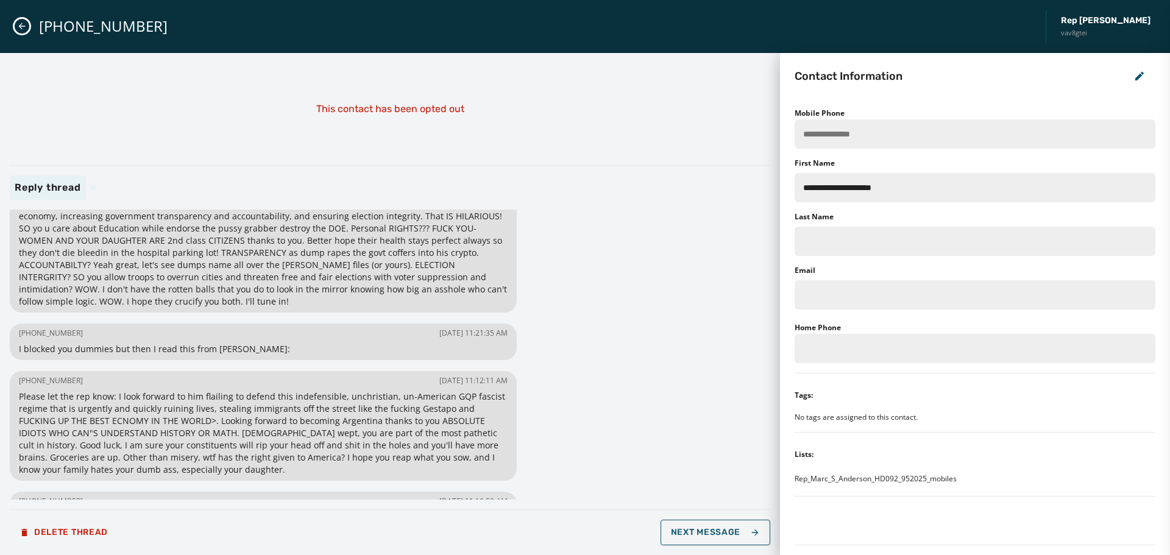
scroll to position [0, 0]
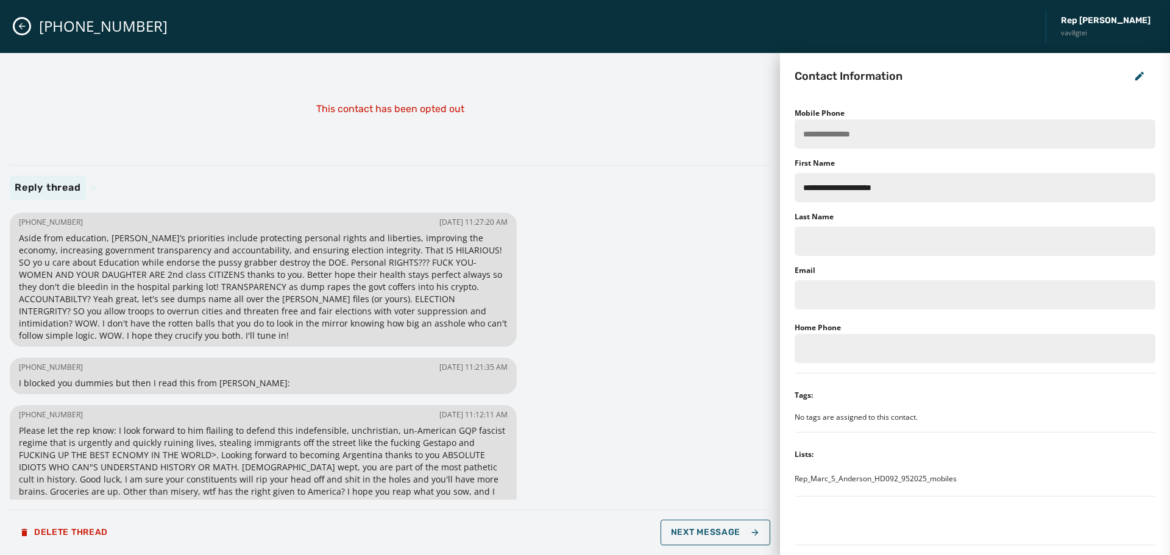
click at [19, 32] on button "Close admin drawer" at bounding box center [22, 26] width 15 height 15
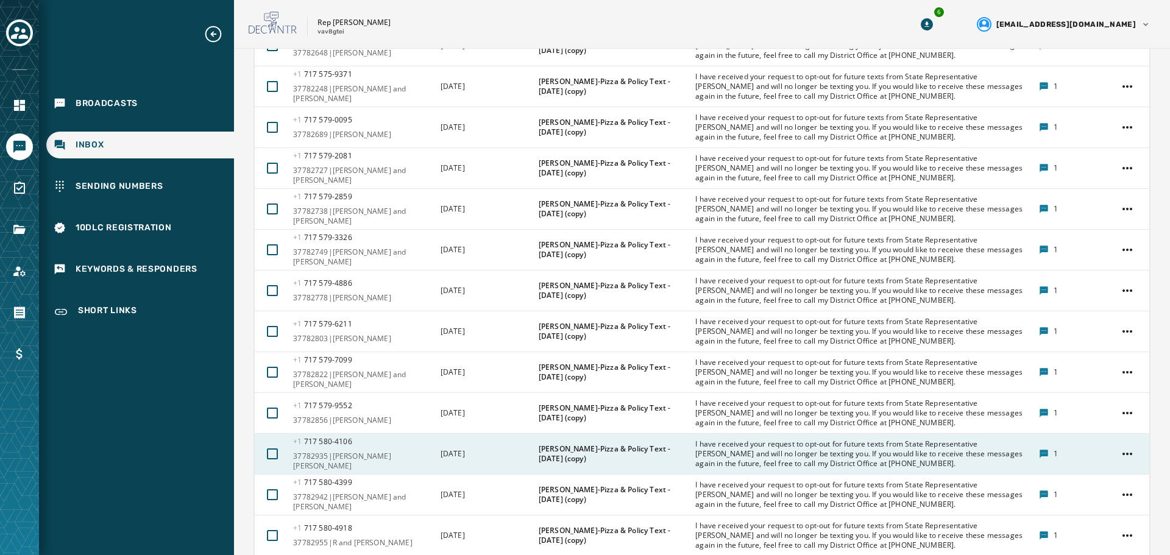
scroll to position [2628, 0]
